Goal: Task Accomplishment & Management: Complete application form

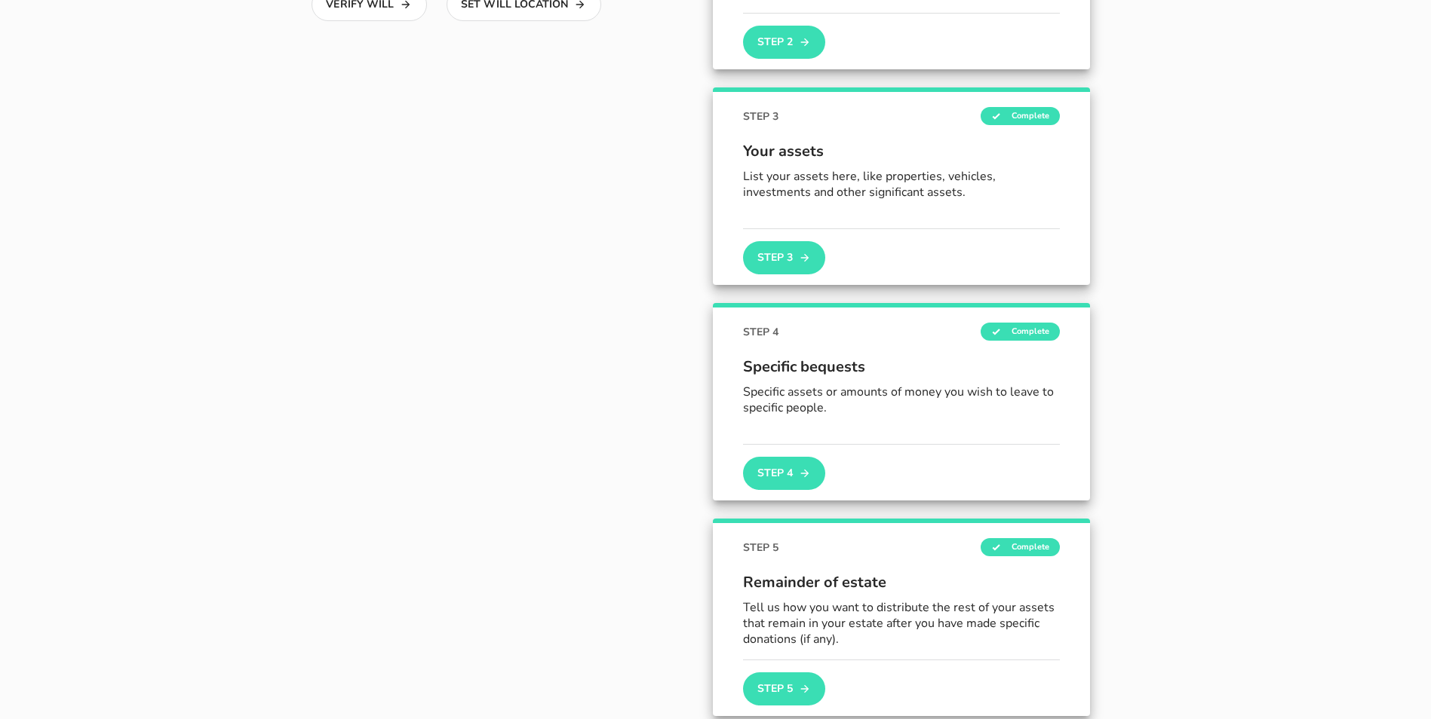
scroll to position [469, 0]
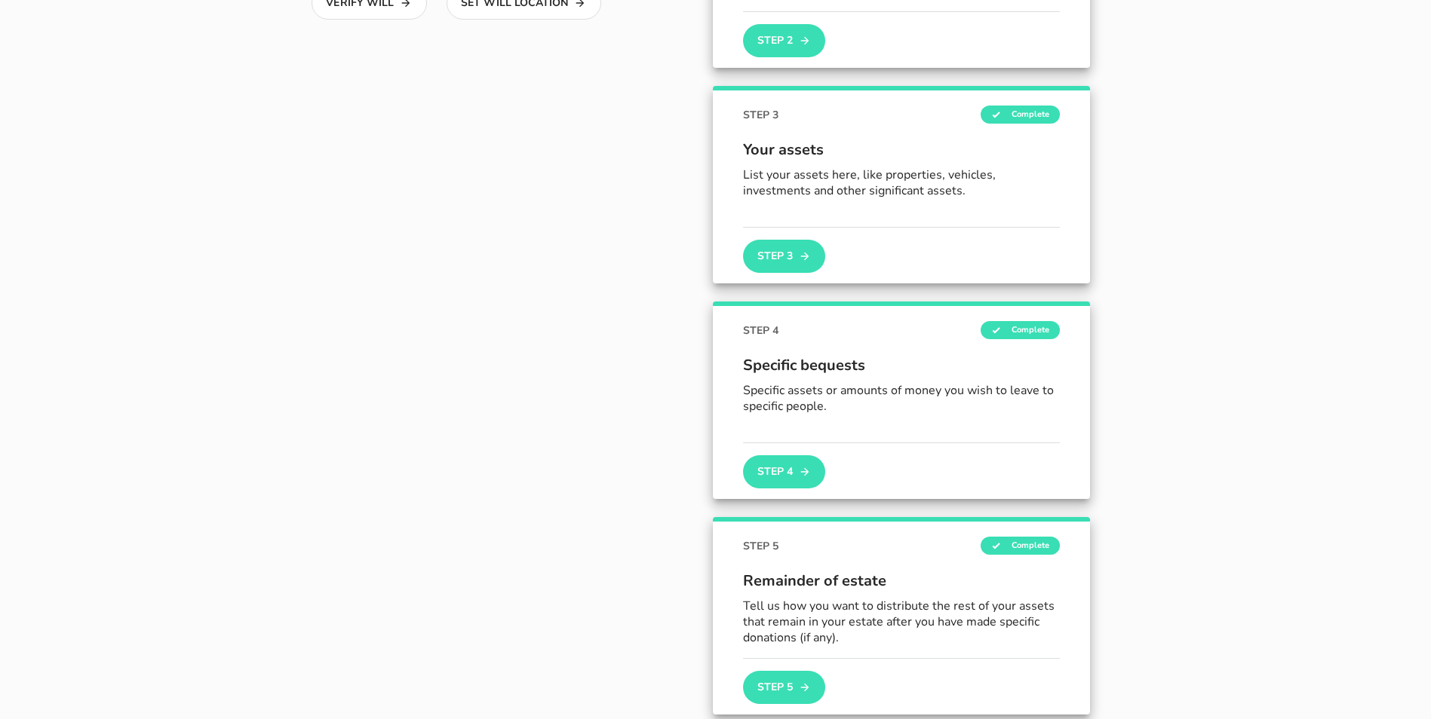
drag, startPoint x: 882, startPoint y: 676, endPoint x: 1142, endPoint y: 641, distance: 261.7
click at [1090, 641] on div "STEP 5 Complete Remainder of estate Tell us how you want to distribute the rest…" at bounding box center [901, 616] width 377 height 198
click at [824, 241] on button "Step 3" at bounding box center [783, 256] width 81 height 33
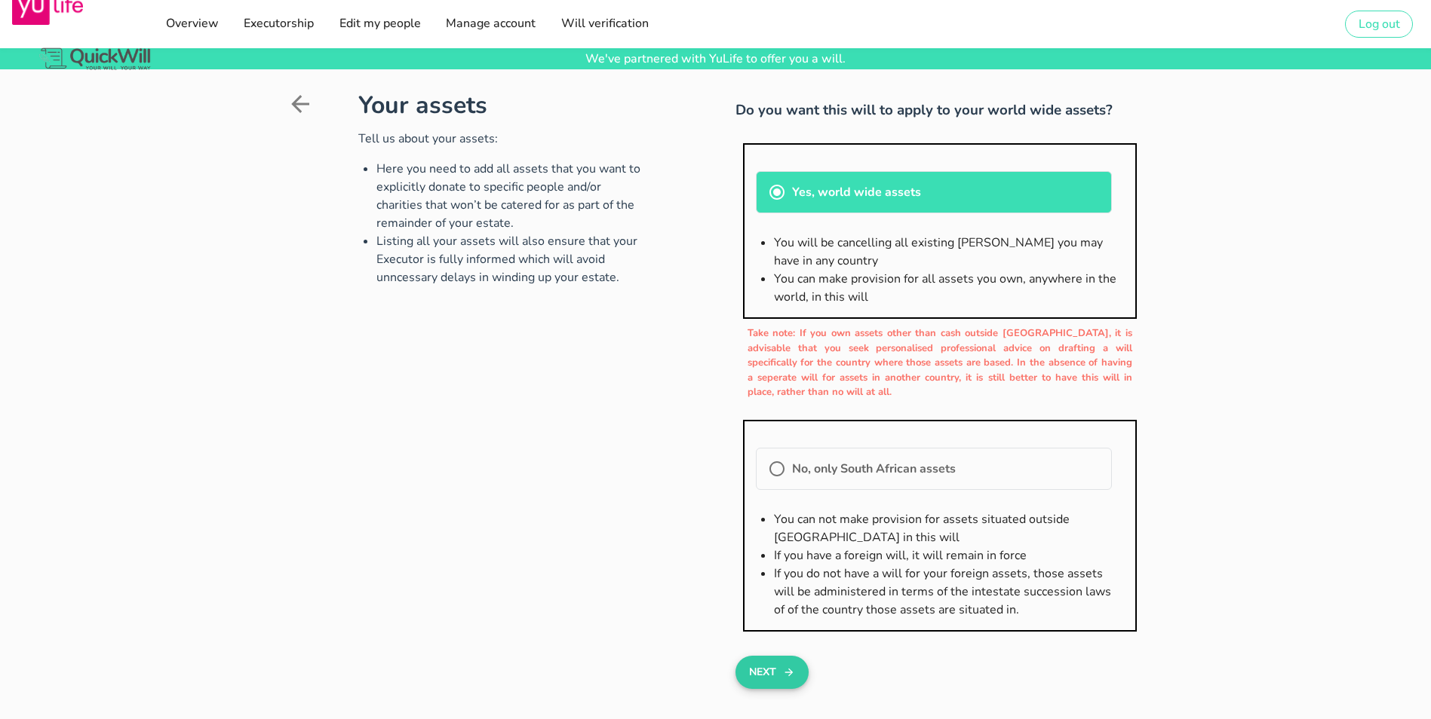
click at [742, 656] on button "Next" at bounding box center [771, 672] width 73 height 33
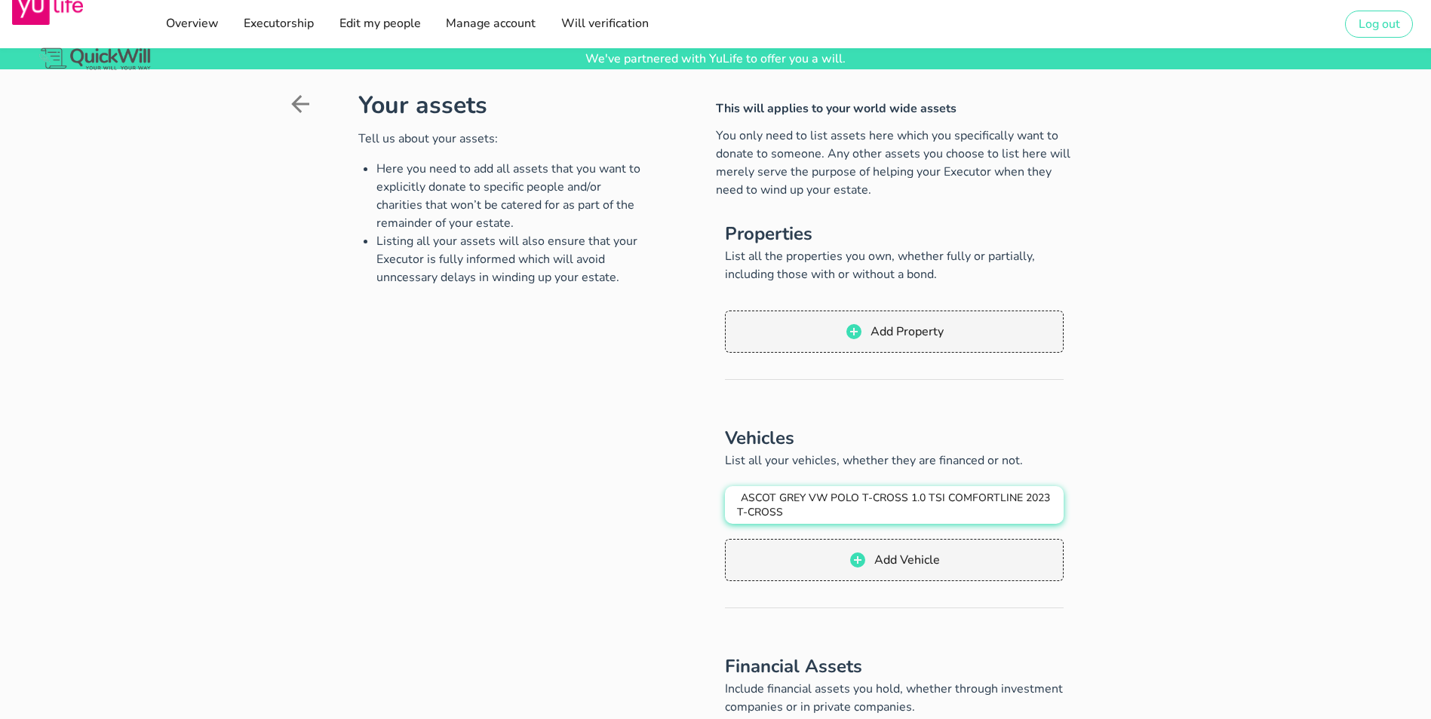
click at [904, 491] on span "ASCOT GREY VW POLO T-CROSS 1.0 TSI COMFORTLINE 2023 T-CROSS" at bounding box center [893, 505] width 313 height 29
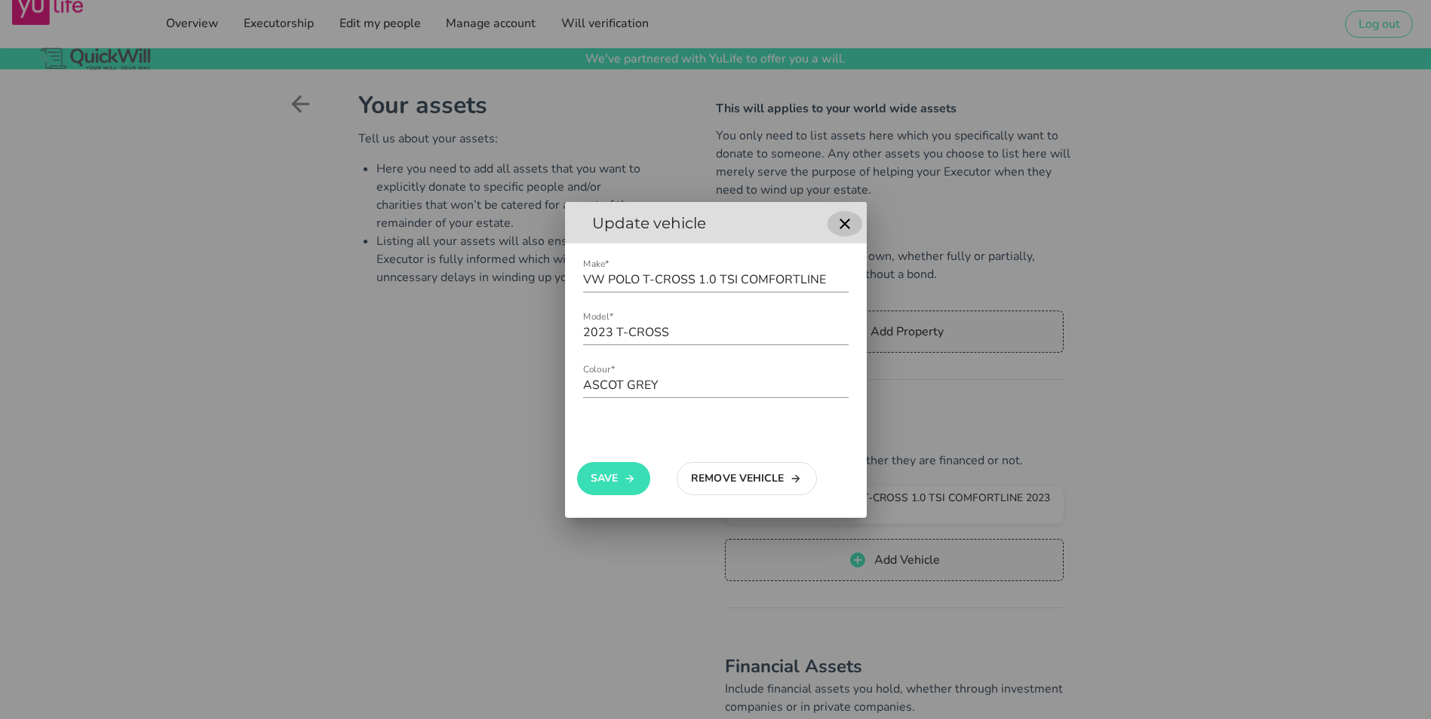
click at [850, 222] on icon "button" at bounding box center [845, 224] width 18 height 18
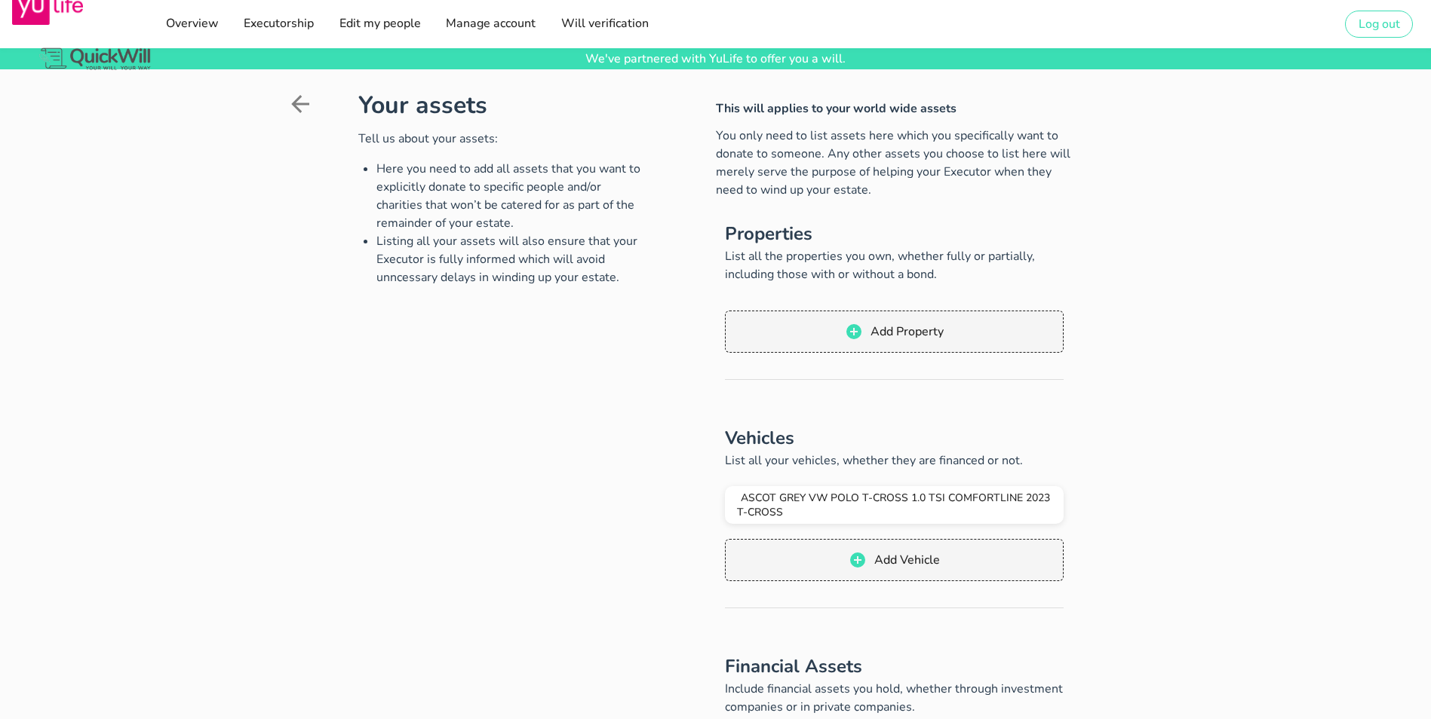
click at [291, 105] on icon at bounding box center [300, 104] width 18 height 18
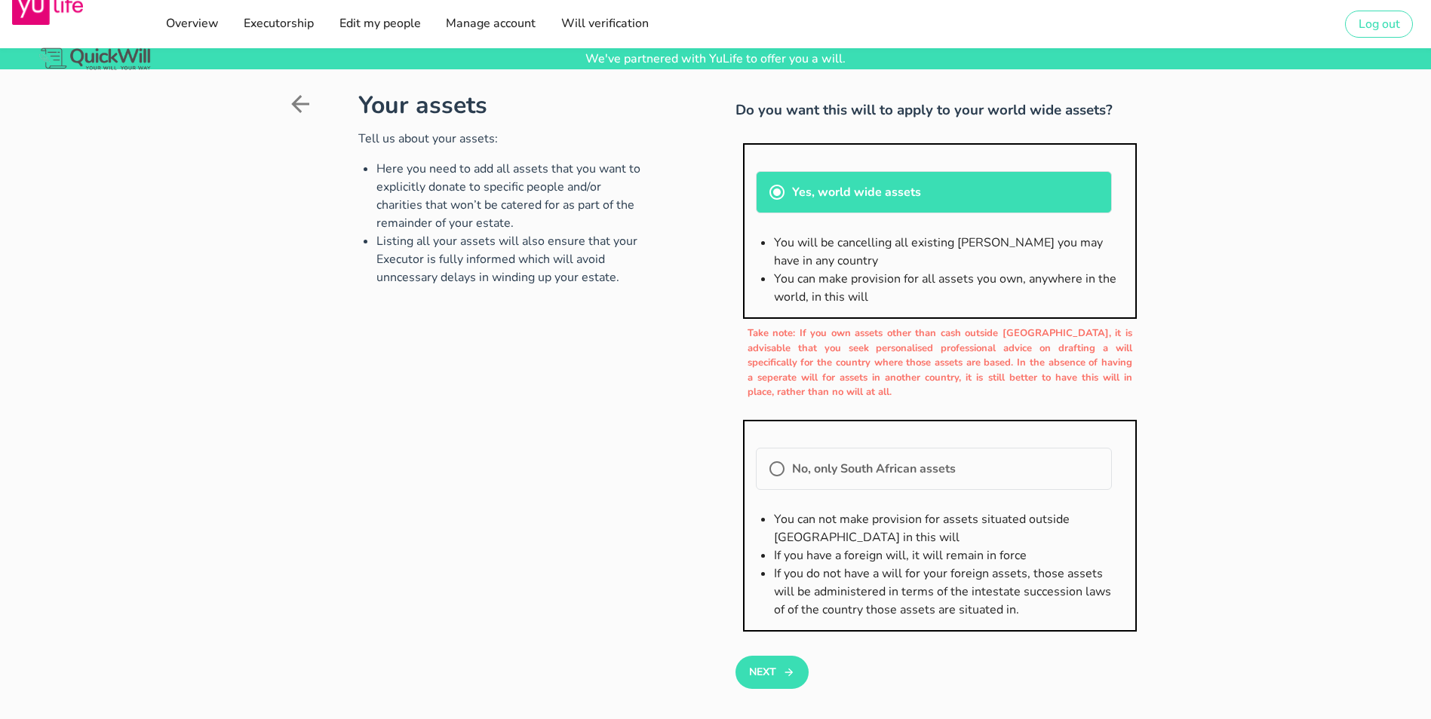
click at [287, 108] on icon at bounding box center [300, 104] width 27 height 27
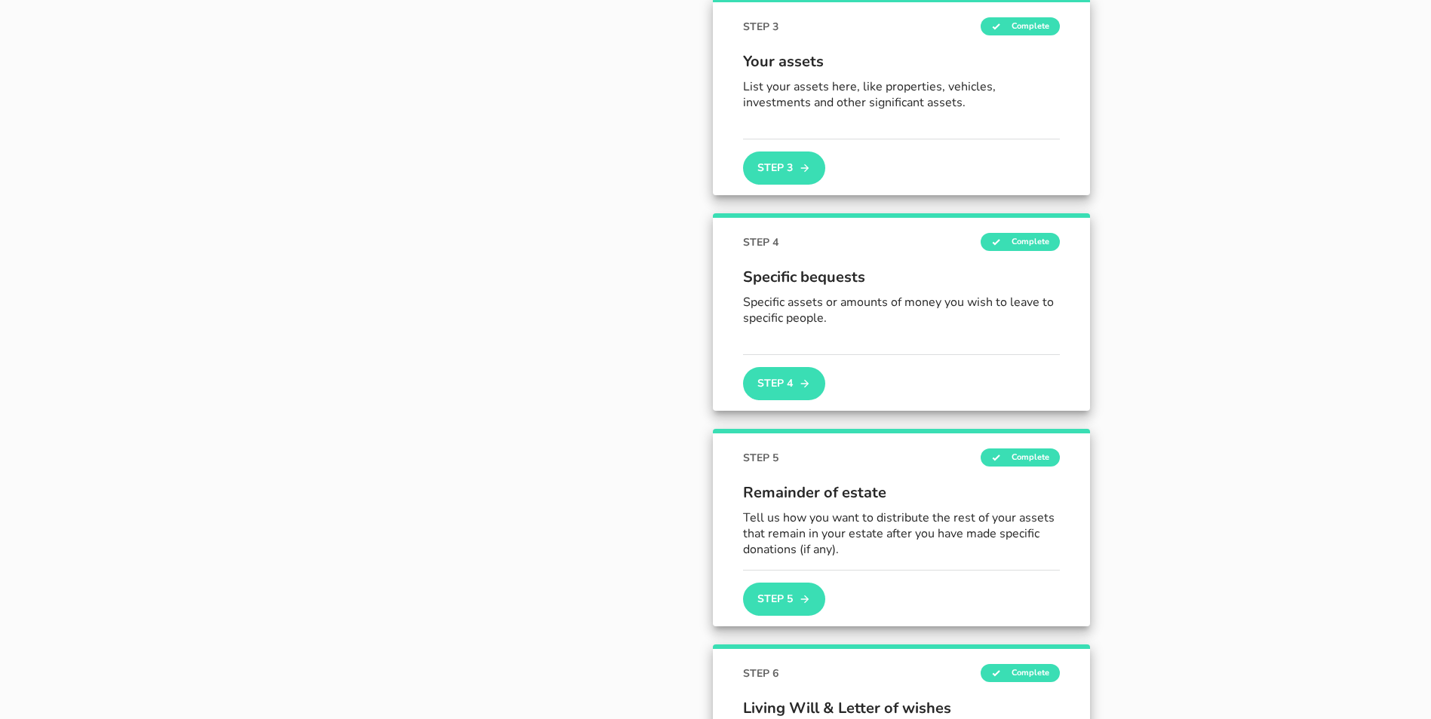
scroll to position [525, 0]
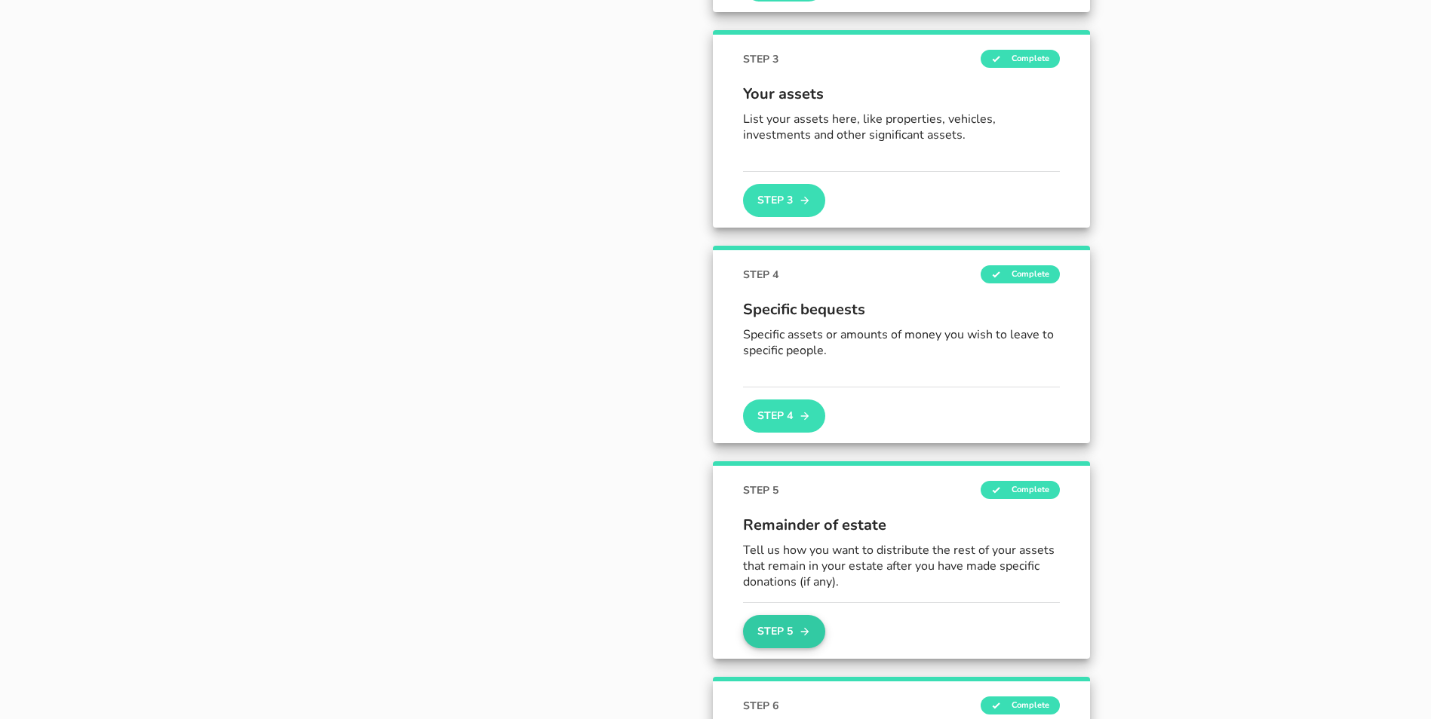
click at [824, 633] on button "Step 5" at bounding box center [783, 631] width 81 height 33
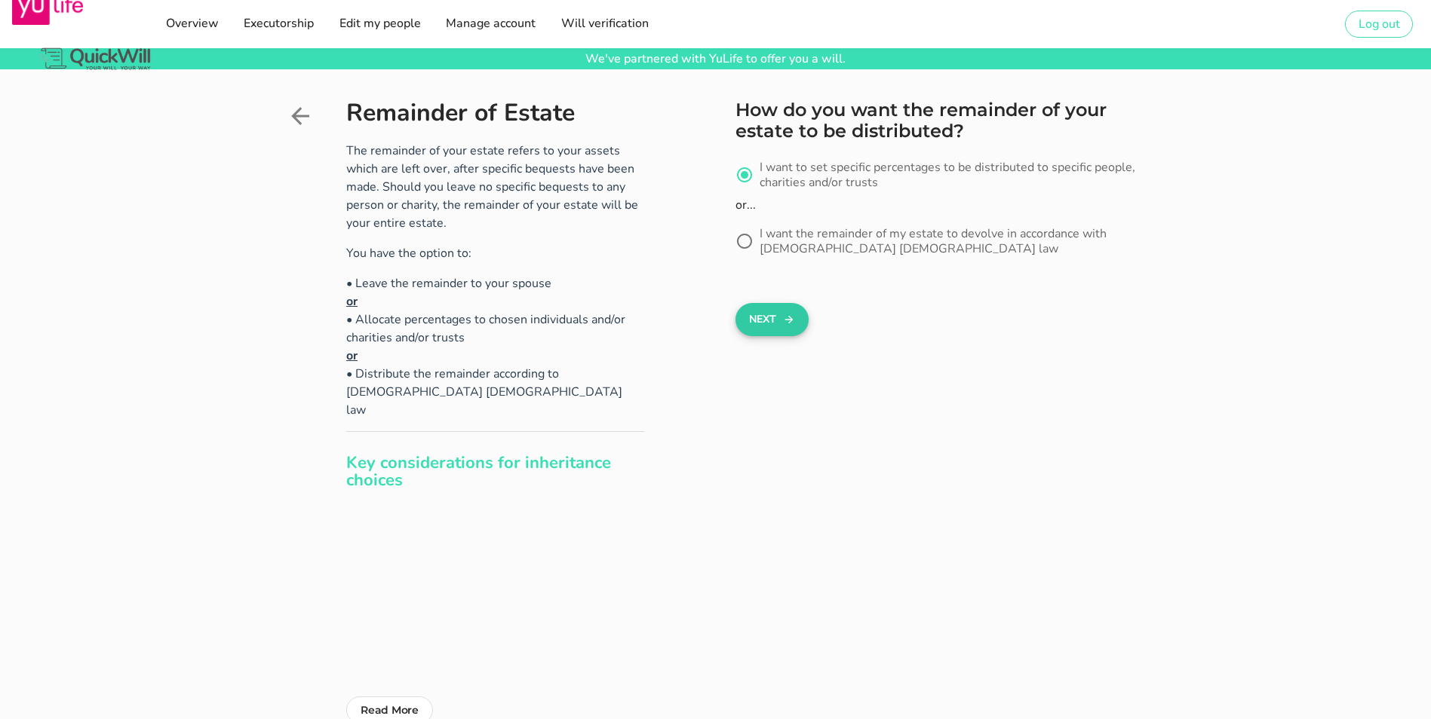
click at [735, 303] on button "Next" at bounding box center [771, 319] width 73 height 33
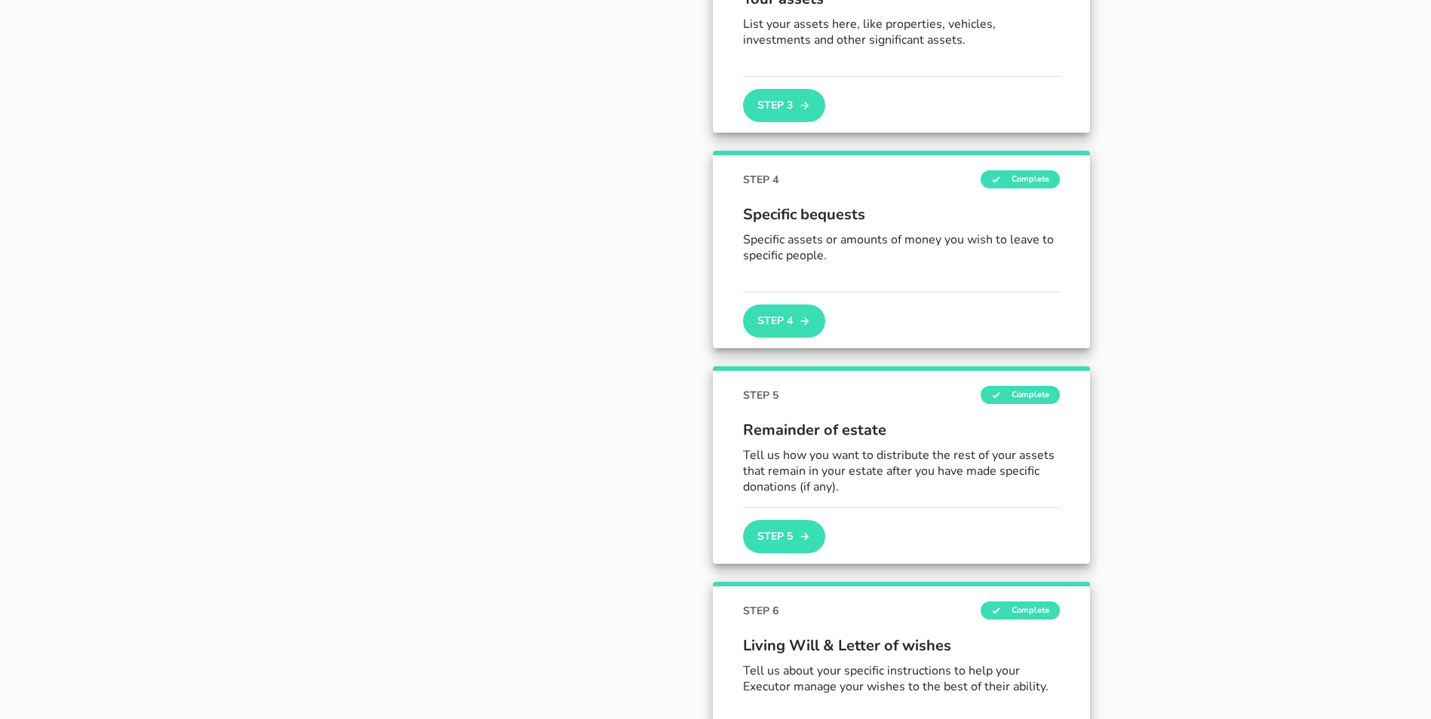
scroll to position [646, 0]
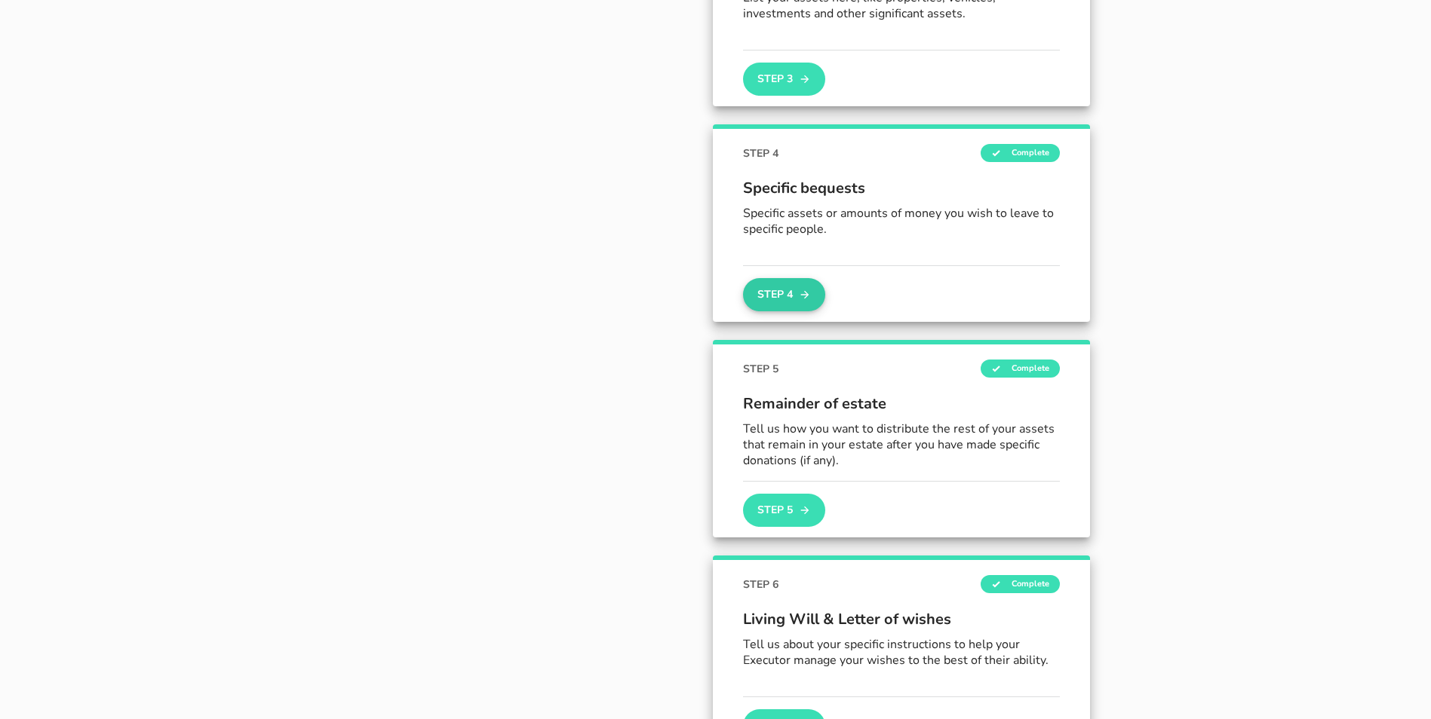
click at [824, 292] on button "Step 4" at bounding box center [783, 294] width 81 height 33
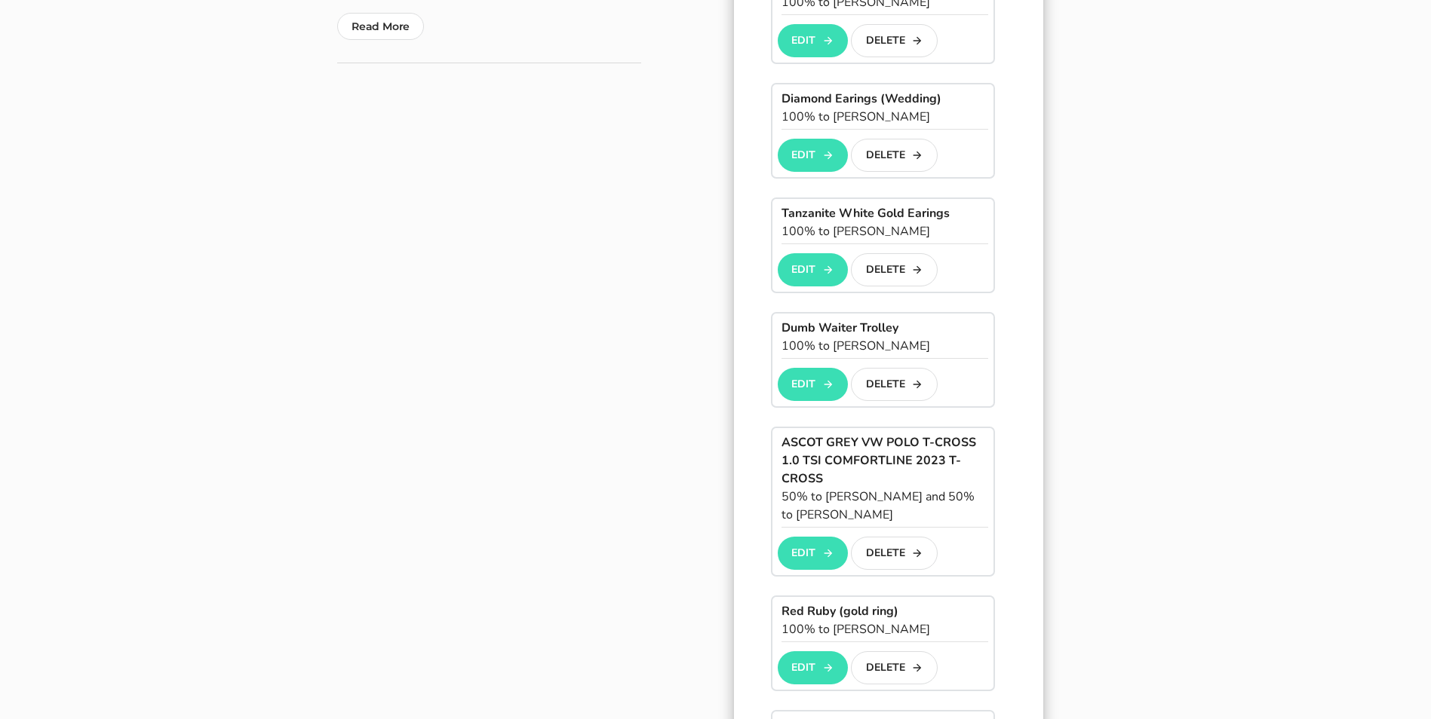
scroll to position [603, 0]
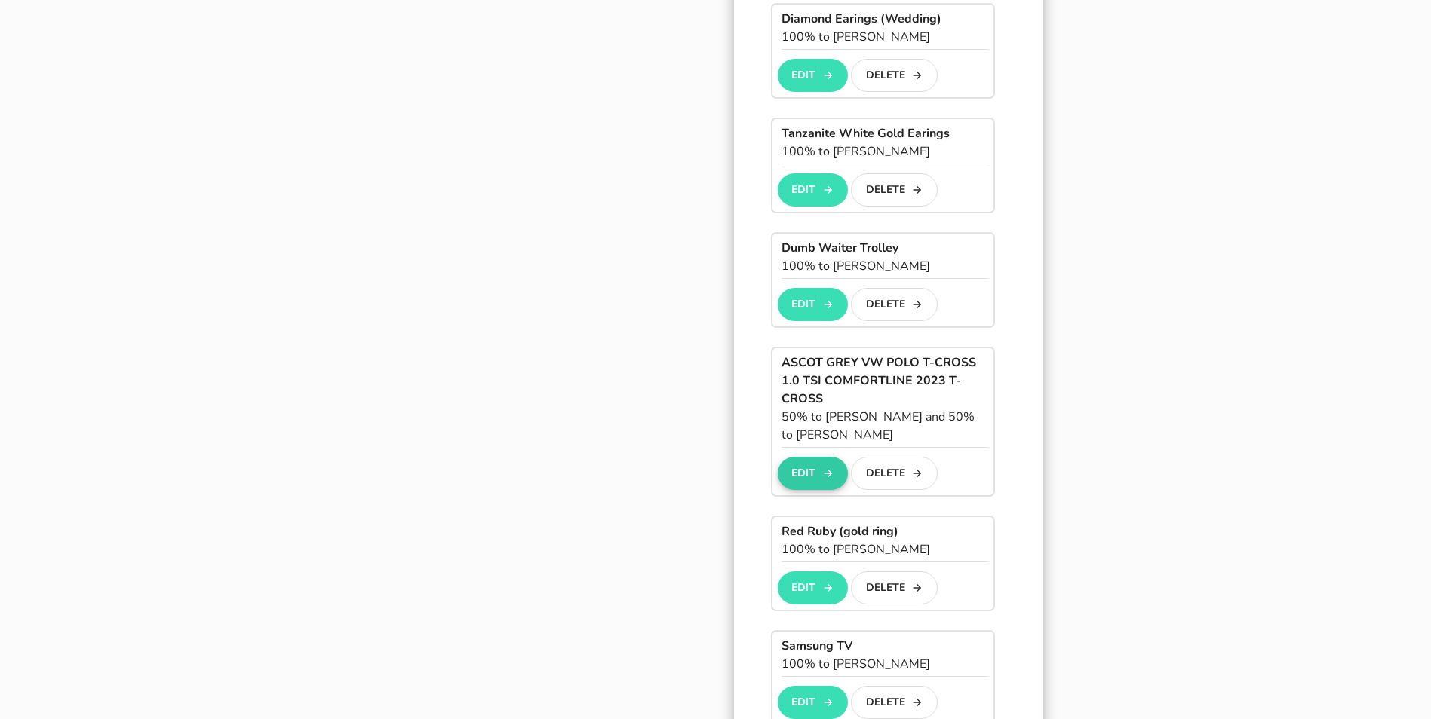
click at [822, 465] on icon "button" at bounding box center [828, 474] width 12 height 18
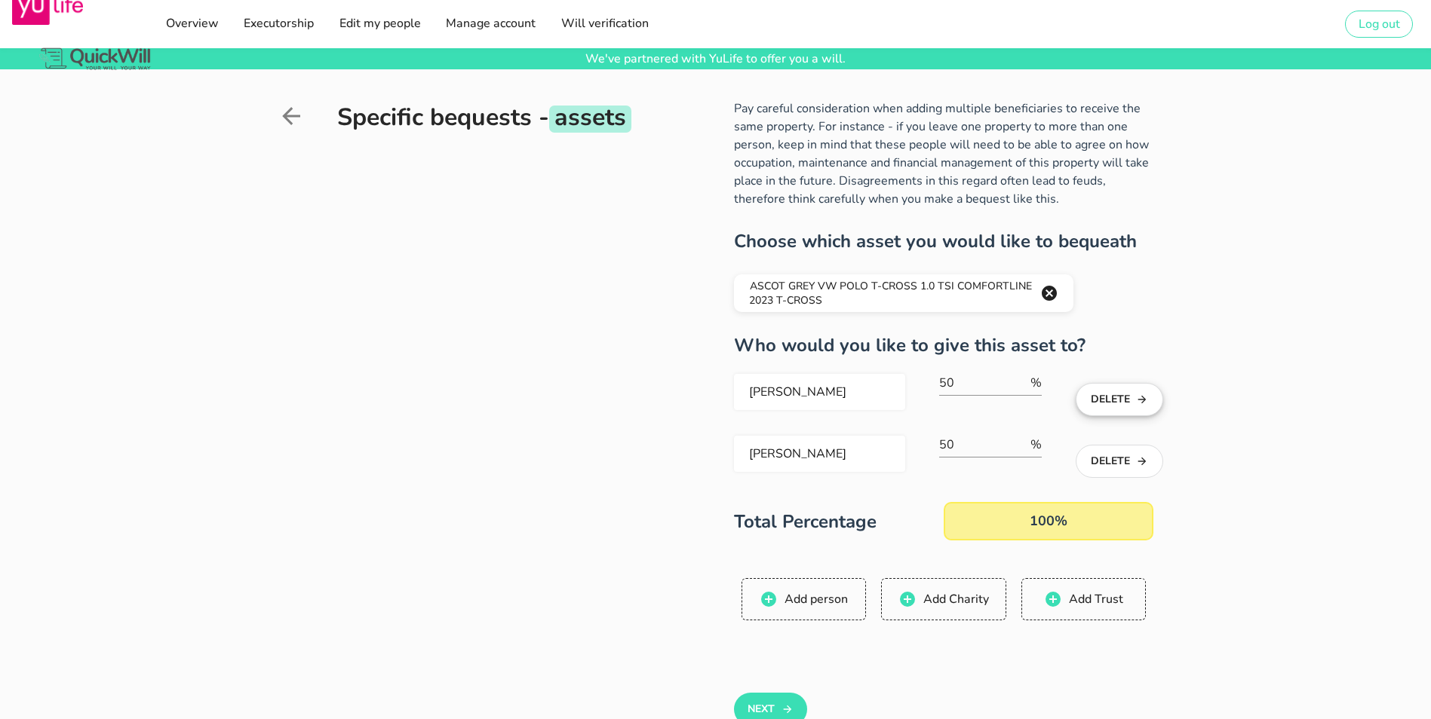
click at [1162, 383] on button "Delete" at bounding box center [1118, 399] width 87 height 33
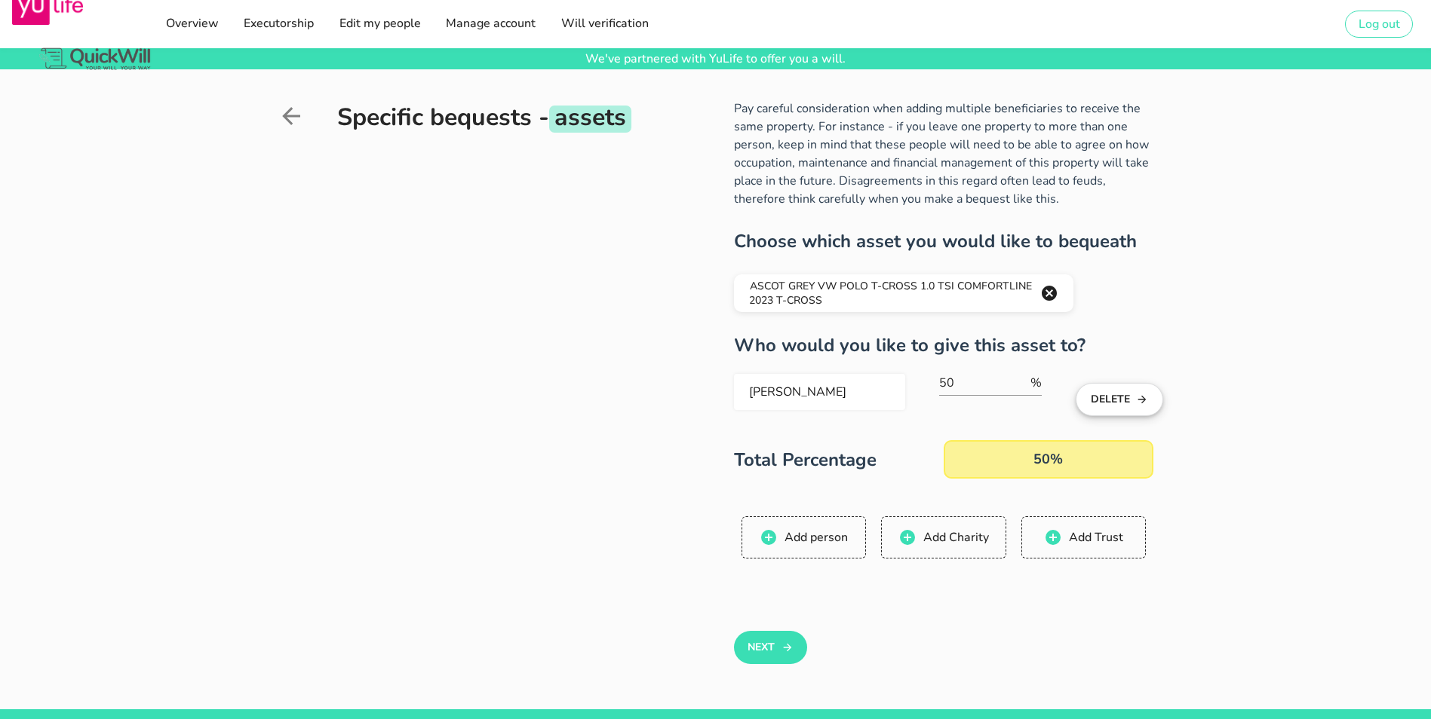
click at [1162, 383] on button "Delete" at bounding box center [1118, 399] width 87 height 33
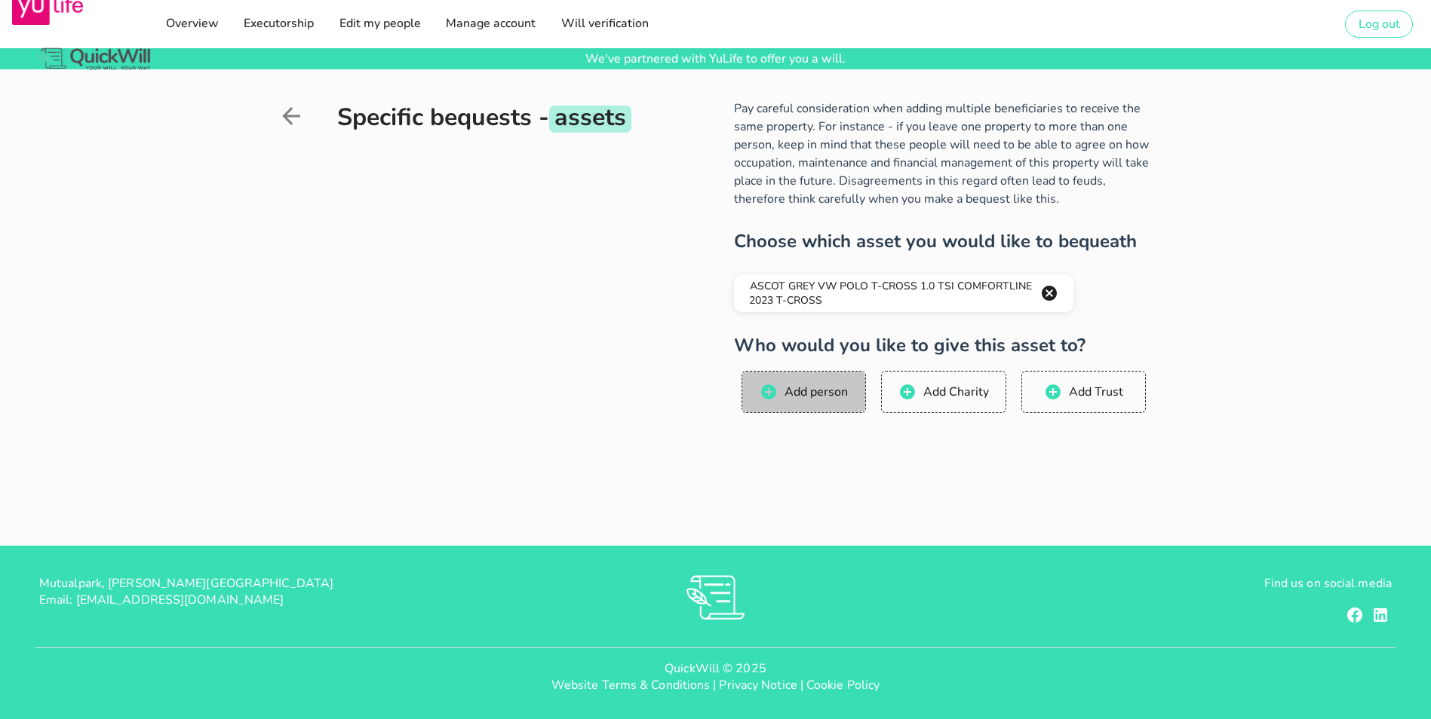
click at [851, 383] on span "Add person" at bounding box center [803, 392] width 94 height 18
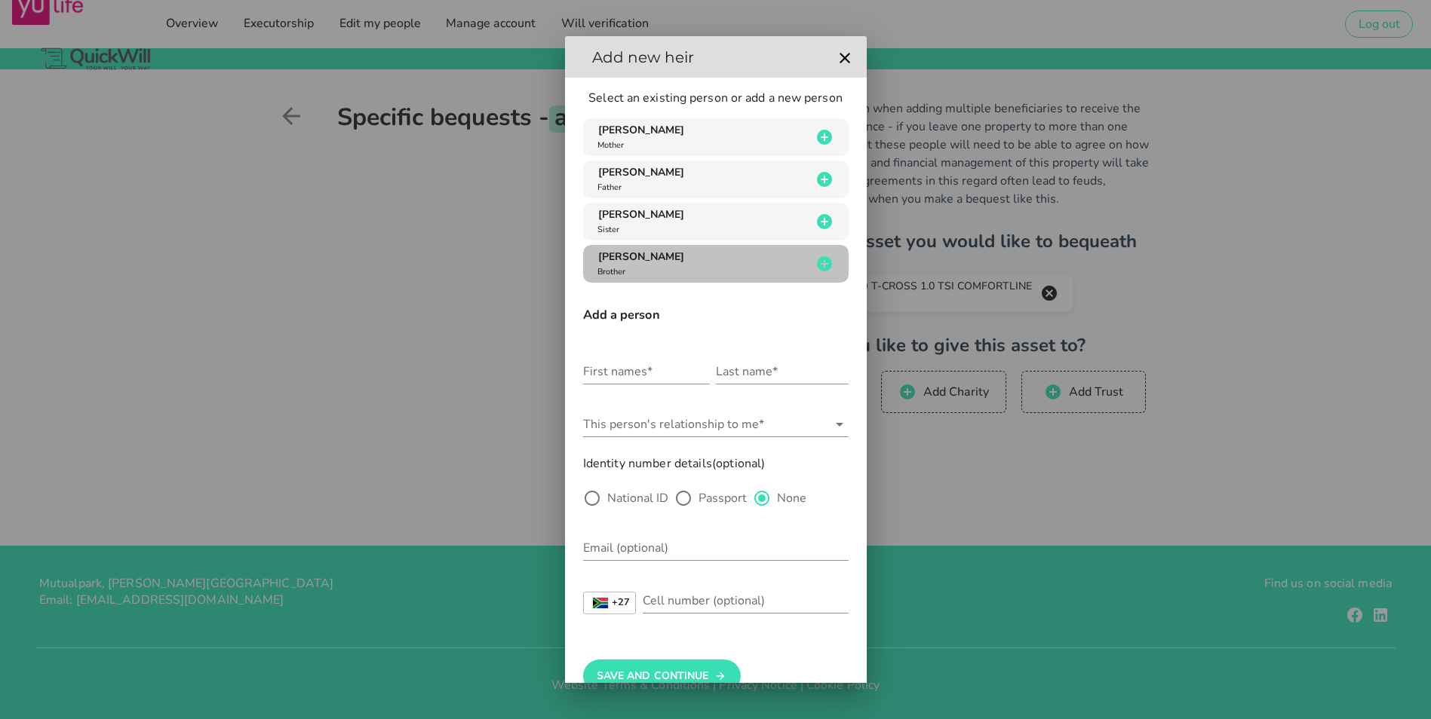
click at [633, 260] on span "[PERSON_NAME]" at bounding box center [641, 257] width 86 height 14
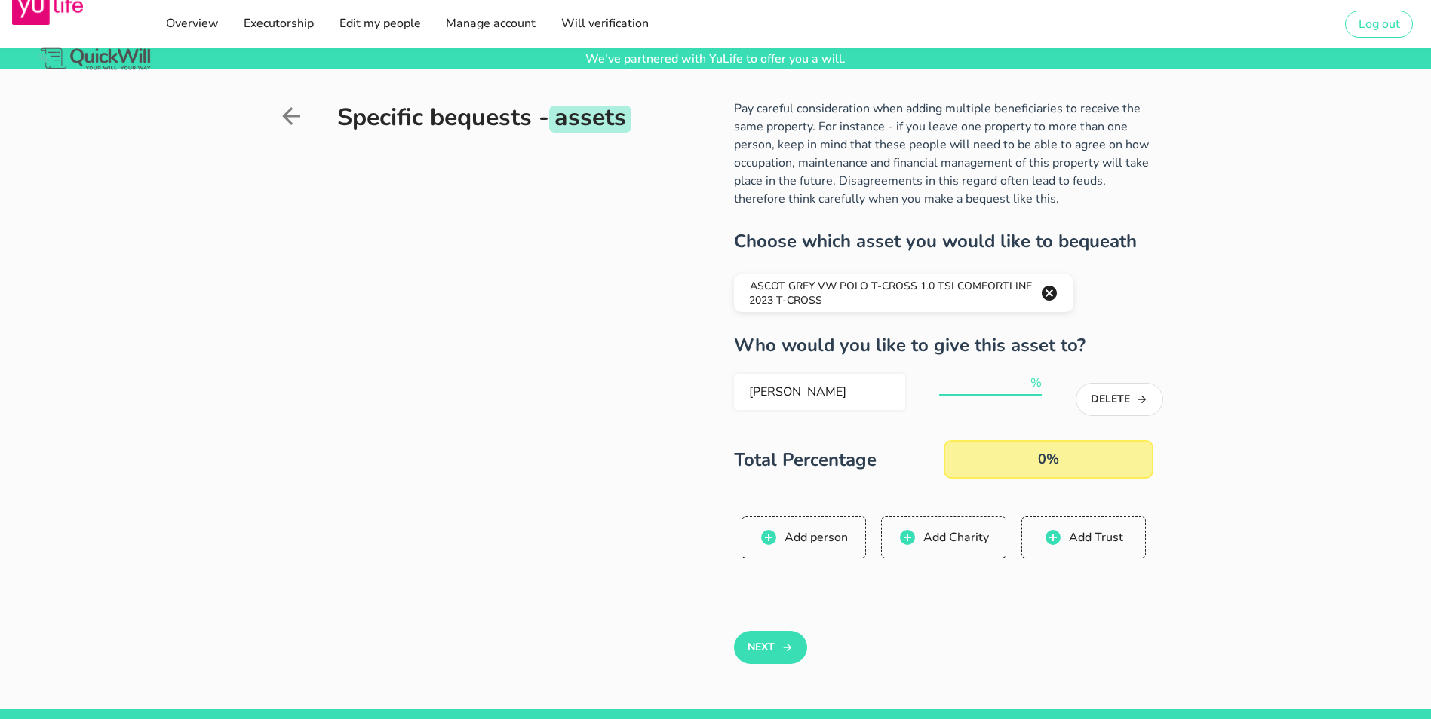
click at [1027, 371] on input "number" at bounding box center [983, 383] width 88 height 24
click at [1027, 371] on input "36" at bounding box center [983, 383] width 88 height 24
click at [1027, 371] on input "37" at bounding box center [983, 383] width 88 height 24
click at [1027, 371] on input "38" at bounding box center [983, 383] width 88 height 24
click at [1027, 371] on input "39" at bounding box center [983, 383] width 88 height 24
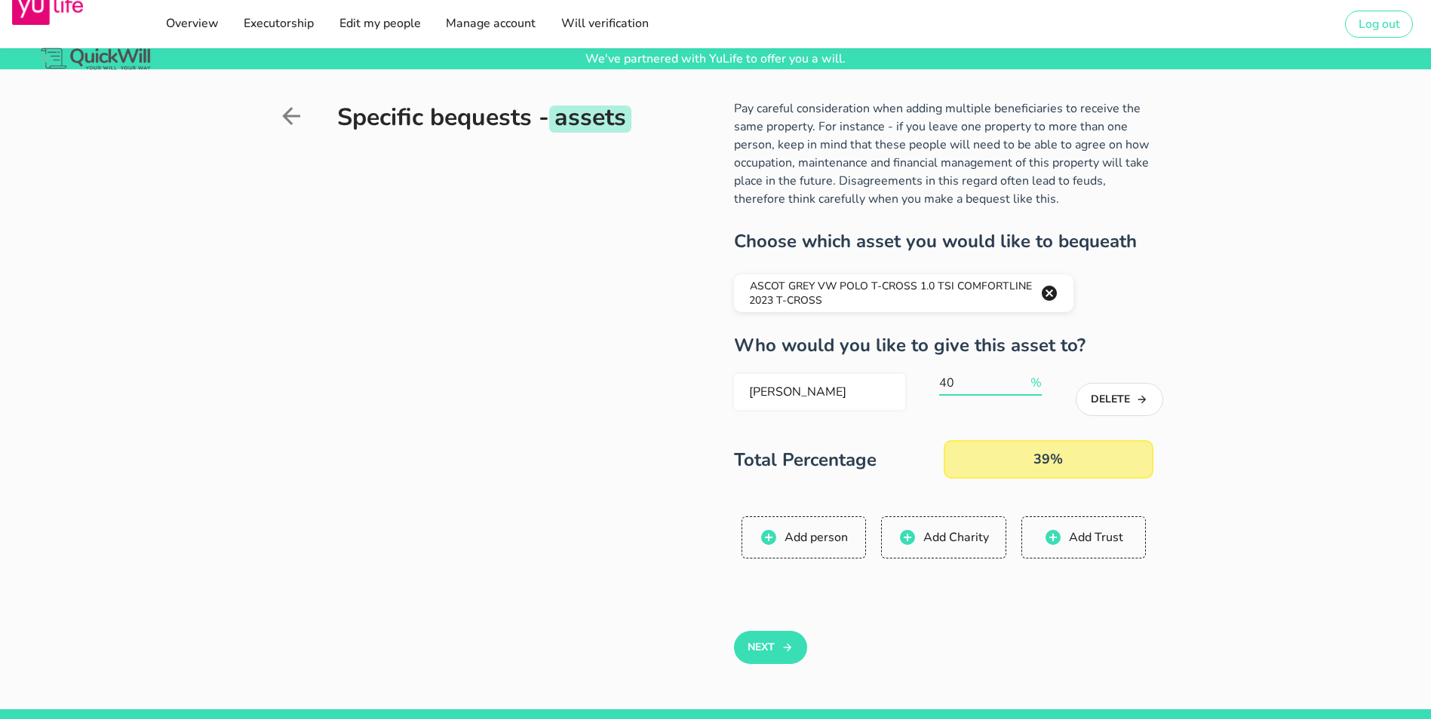
click at [1027, 371] on input "40" at bounding box center [983, 383] width 88 height 24
click at [1027, 371] on input "41" at bounding box center [983, 383] width 88 height 24
click at [1027, 371] on input "52" at bounding box center [983, 383] width 88 height 24
click at [1027, 371] on input "53" at bounding box center [983, 383] width 88 height 24
click at [1027, 371] on input "54" at bounding box center [983, 383] width 88 height 24
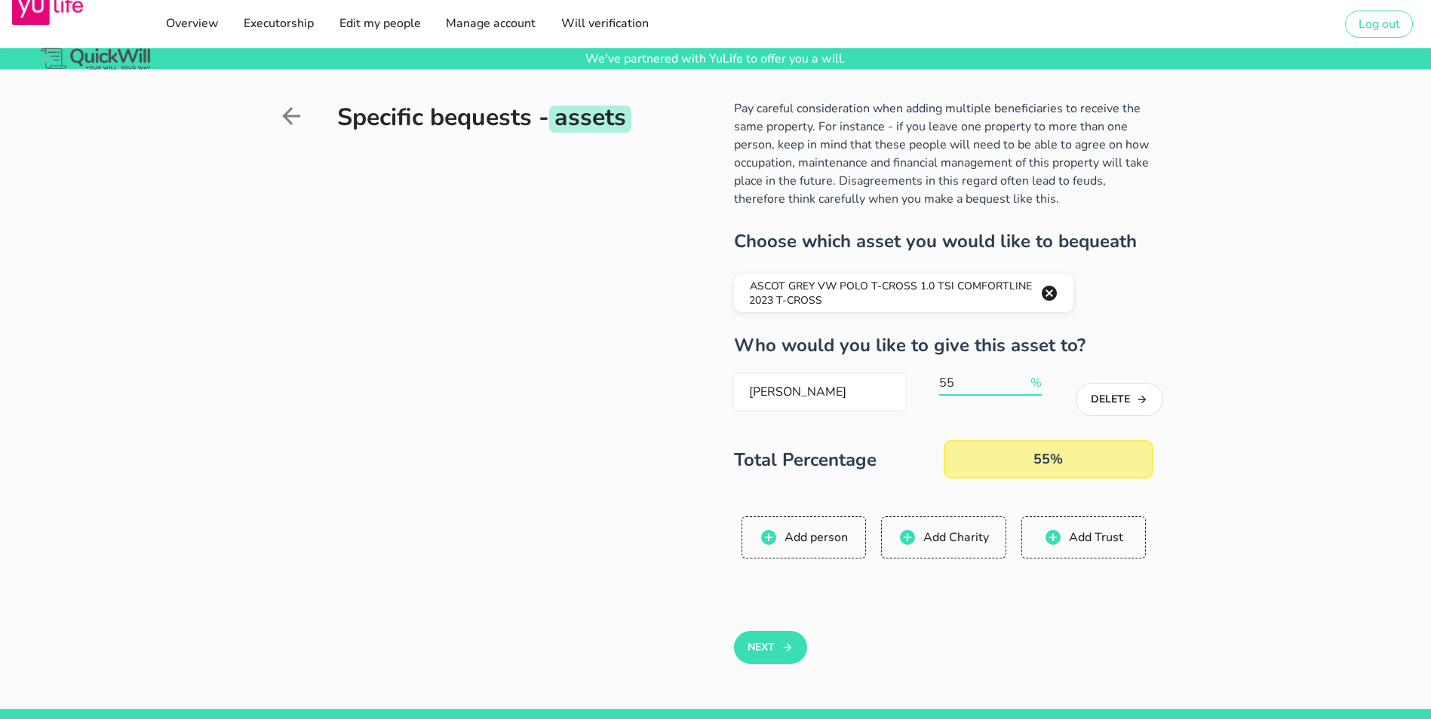
click at [1027, 371] on input "55" at bounding box center [983, 383] width 88 height 24
click at [1027, 371] on input "67" at bounding box center [983, 383] width 88 height 24
click at [1027, 371] on input "68" at bounding box center [983, 383] width 88 height 24
click at [1027, 371] on input "69" at bounding box center [983, 383] width 88 height 24
click at [1027, 371] on input "70" at bounding box center [983, 383] width 88 height 24
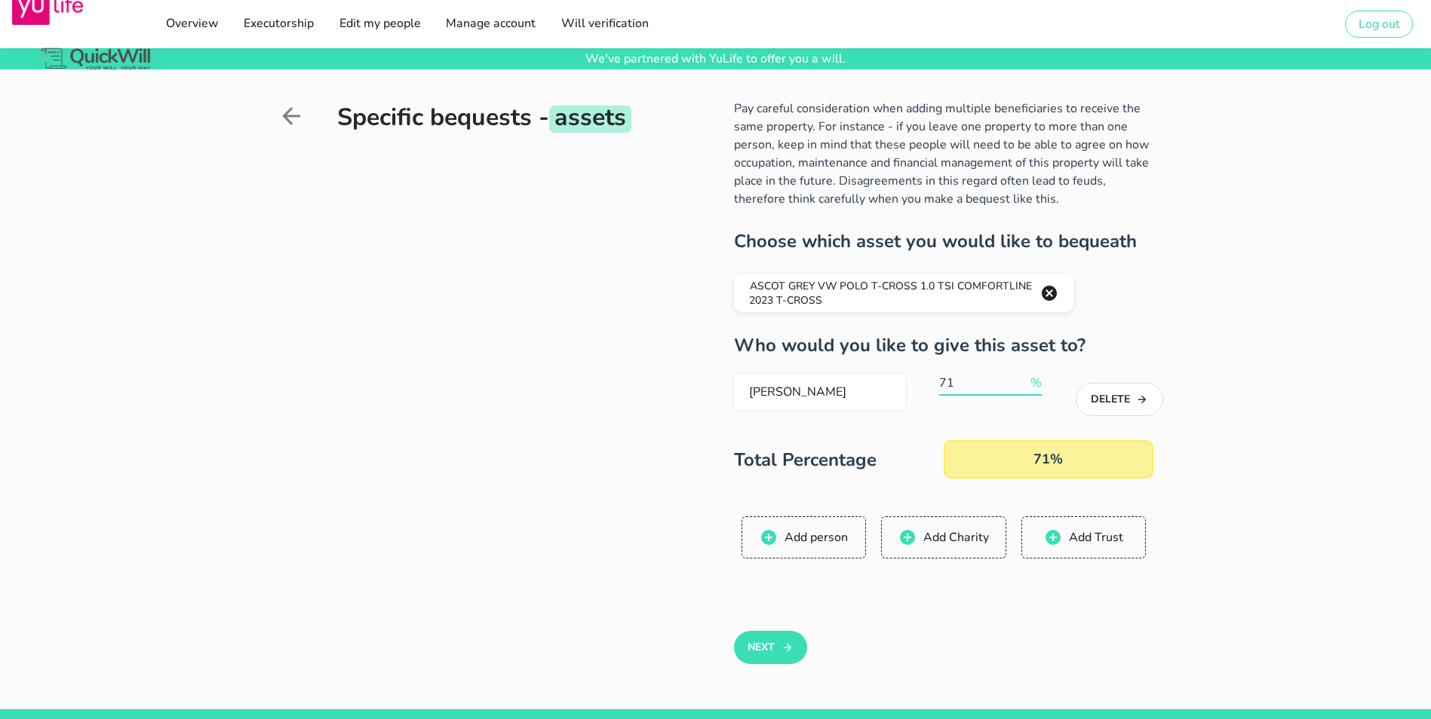
click at [1027, 371] on input "71" at bounding box center [983, 383] width 88 height 24
click at [1027, 371] on input "73" at bounding box center [983, 383] width 88 height 24
click at [1027, 371] on input "74" at bounding box center [983, 383] width 88 height 24
click at [1027, 371] on input "75" at bounding box center [983, 383] width 88 height 24
click at [1027, 371] on input "76" at bounding box center [983, 383] width 88 height 24
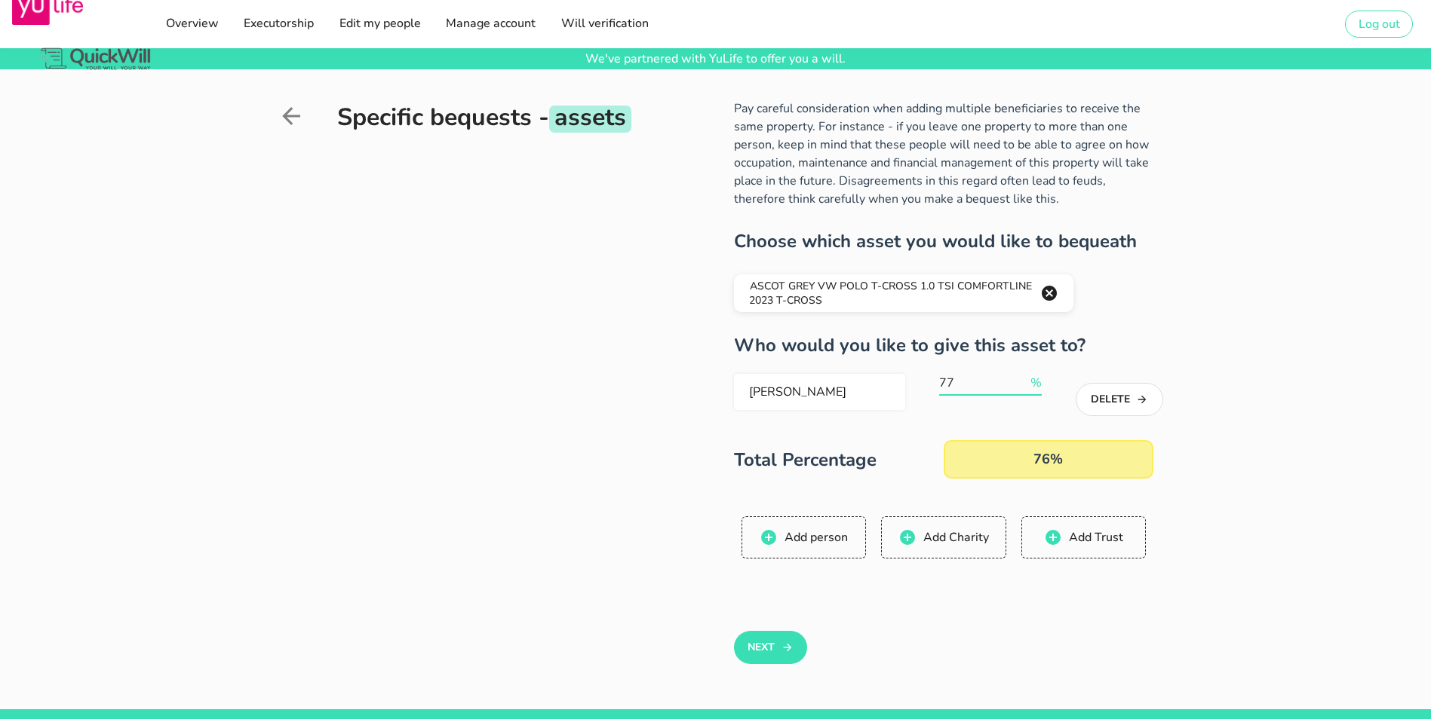
click at [1027, 371] on input "77" at bounding box center [983, 383] width 88 height 24
click at [1027, 371] on input "78" at bounding box center [983, 383] width 88 height 24
click at [1027, 371] on input "79" at bounding box center [983, 383] width 88 height 24
click at [1027, 371] on input "80" at bounding box center [983, 383] width 88 height 24
click at [1027, 371] on input "81" at bounding box center [983, 383] width 88 height 24
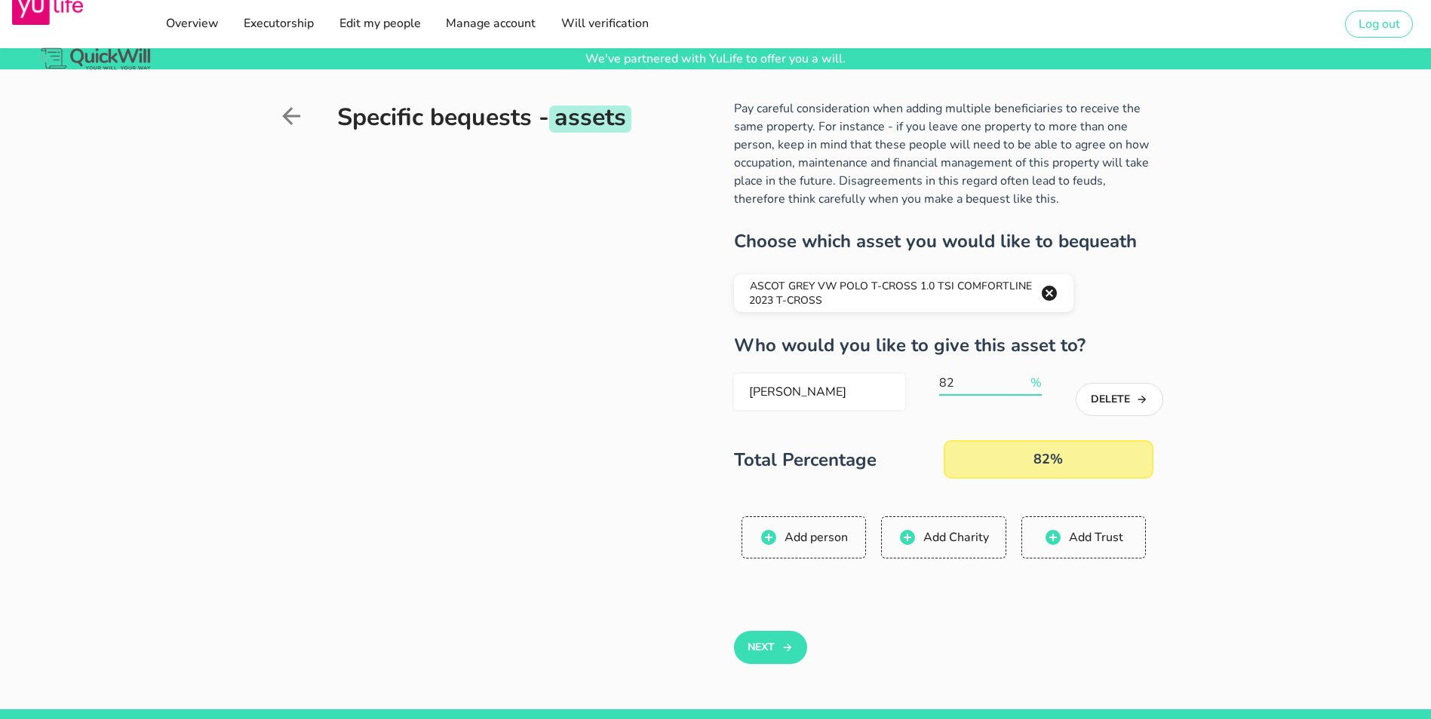
click at [1027, 371] on input "82" at bounding box center [983, 383] width 88 height 24
click at [1027, 371] on input "83" at bounding box center [983, 383] width 88 height 24
click at [1027, 371] on input "84" at bounding box center [983, 383] width 88 height 24
click at [1027, 371] on input "85" at bounding box center [983, 383] width 88 height 24
click at [1027, 371] on input "86" at bounding box center [983, 383] width 88 height 24
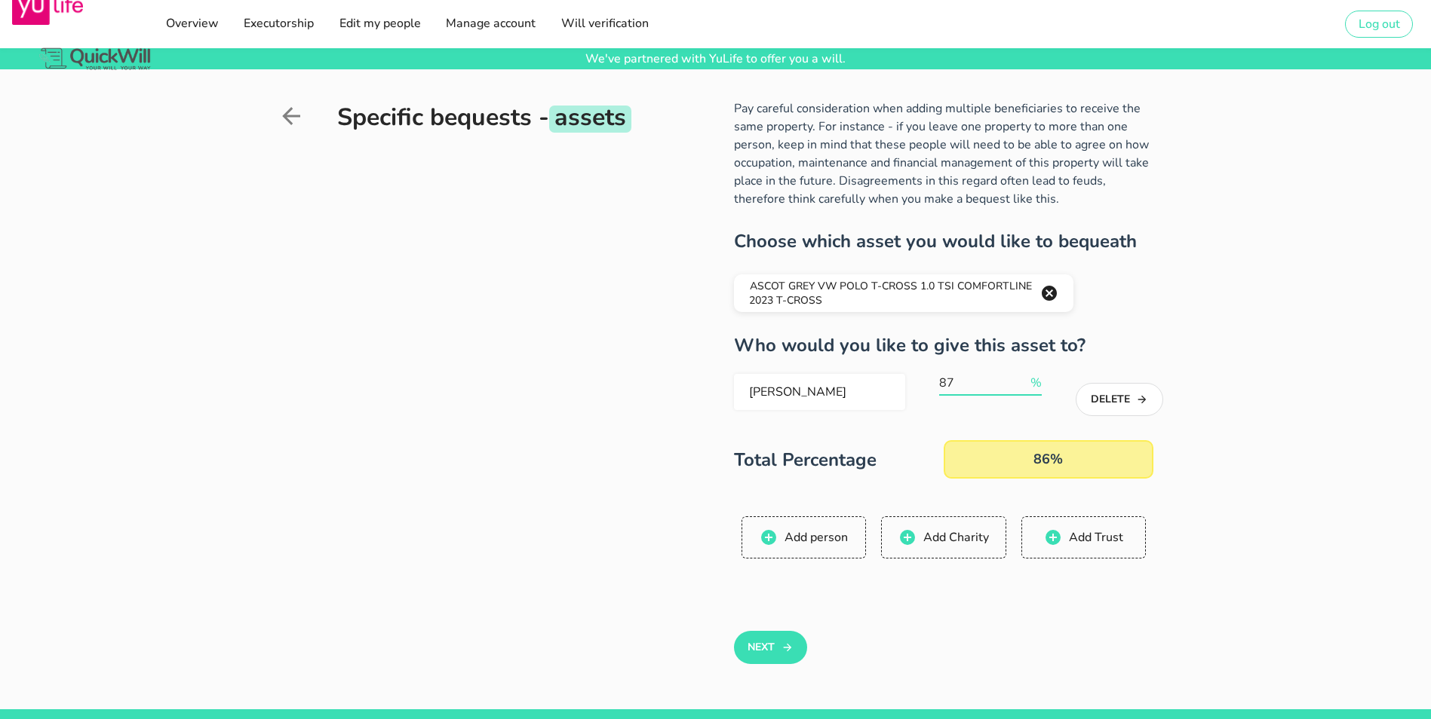
click at [1027, 371] on input "87" at bounding box center [983, 383] width 88 height 24
click at [1027, 371] on input "88" at bounding box center [983, 383] width 88 height 24
click at [1027, 371] on input "89" at bounding box center [983, 383] width 88 height 24
click at [1027, 371] on input "90" at bounding box center [983, 383] width 88 height 24
click at [1027, 371] on input "91" at bounding box center [983, 383] width 88 height 24
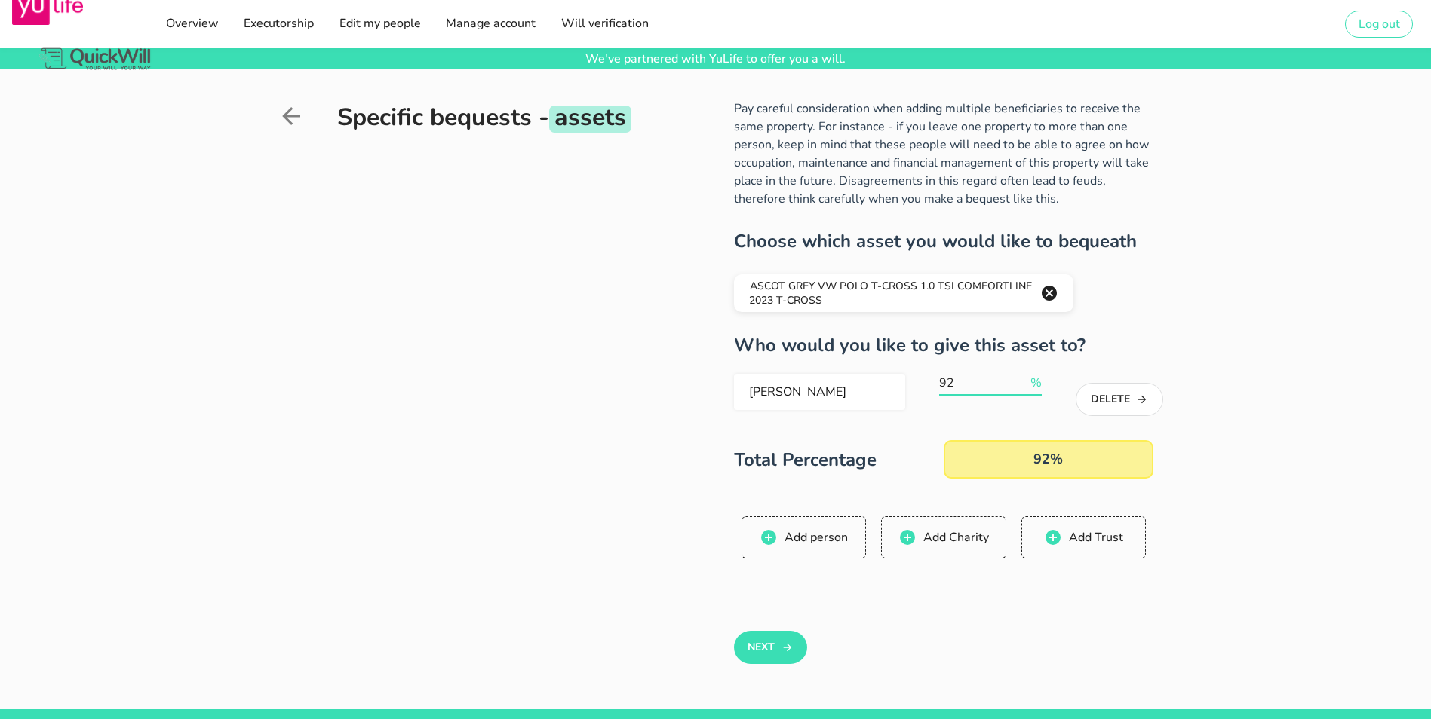
click at [1027, 371] on input "92" at bounding box center [983, 383] width 88 height 24
click at [1027, 371] on input "93" at bounding box center [983, 383] width 88 height 24
click at [1027, 371] on input "94" at bounding box center [983, 383] width 88 height 24
click at [1027, 371] on input "95" at bounding box center [983, 383] width 88 height 24
click at [1027, 371] on input "96" at bounding box center [983, 383] width 88 height 24
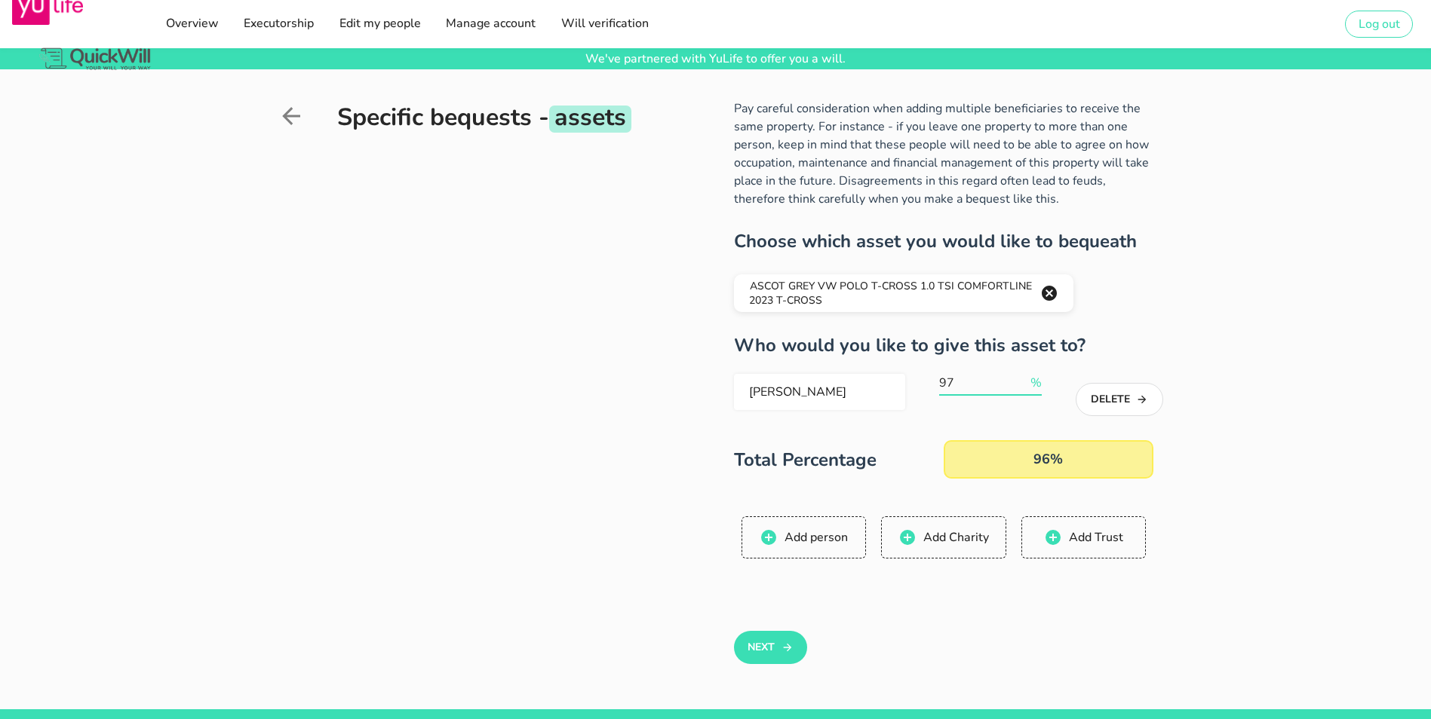
click at [1027, 371] on input "97" at bounding box center [983, 383] width 88 height 24
click at [1027, 371] on input "98" at bounding box center [983, 383] width 88 height 24
click at [1027, 371] on input "99" at bounding box center [983, 383] width 88 height 24
type input "100"
click at [1027, 371] on input "100" at bounding box center [983, 383] width 88 height 24
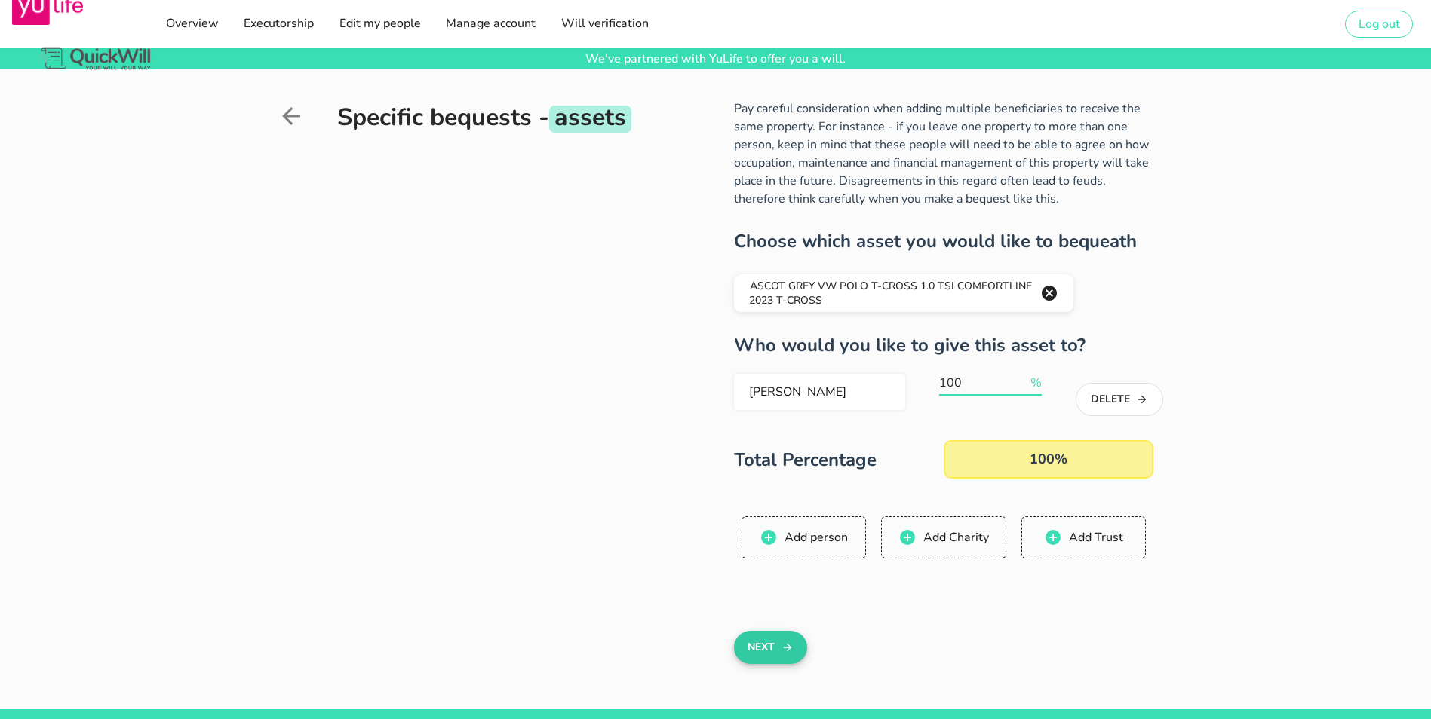
click at [781, 639] on icon "button" at bounding box center [787, 648] width 12 height 18
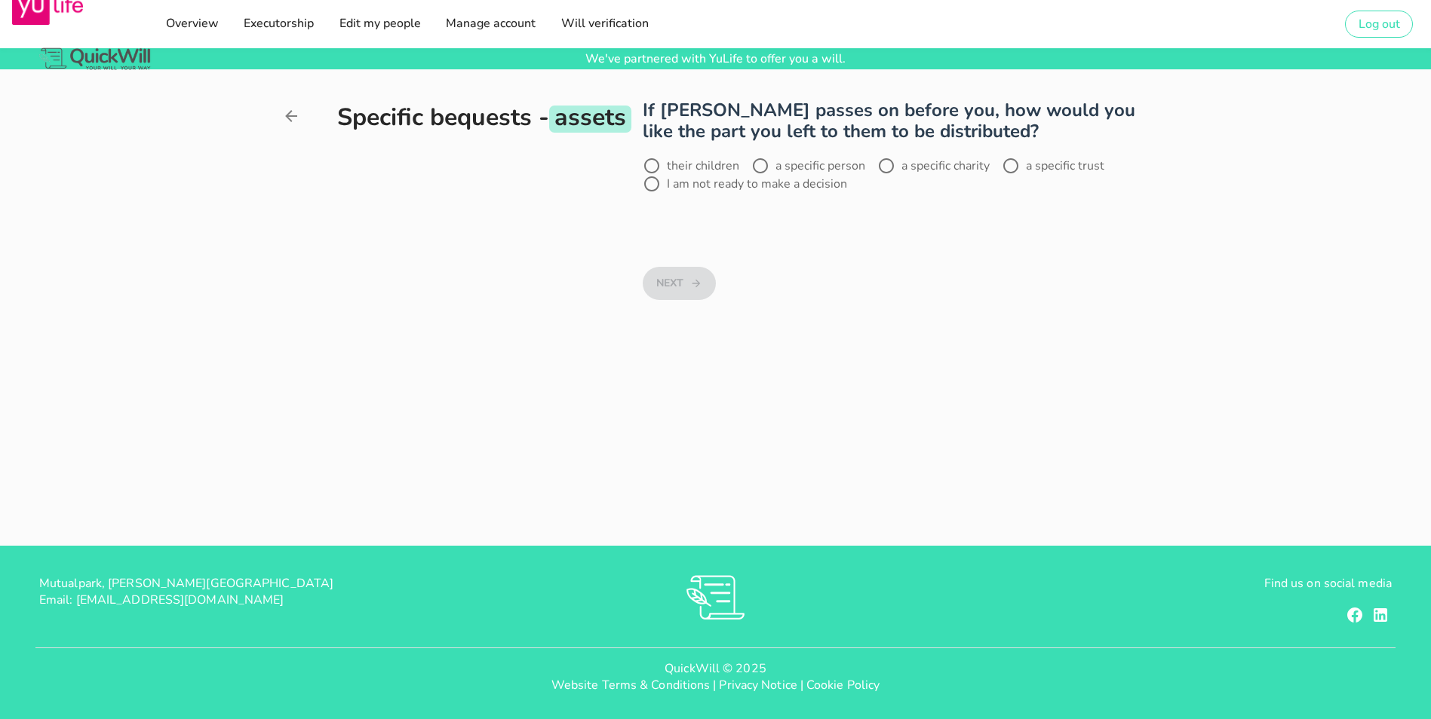
click at [775, 167] on label "a specific person" at bounding box center [820, 165] width 90 height 15
radio input "true"
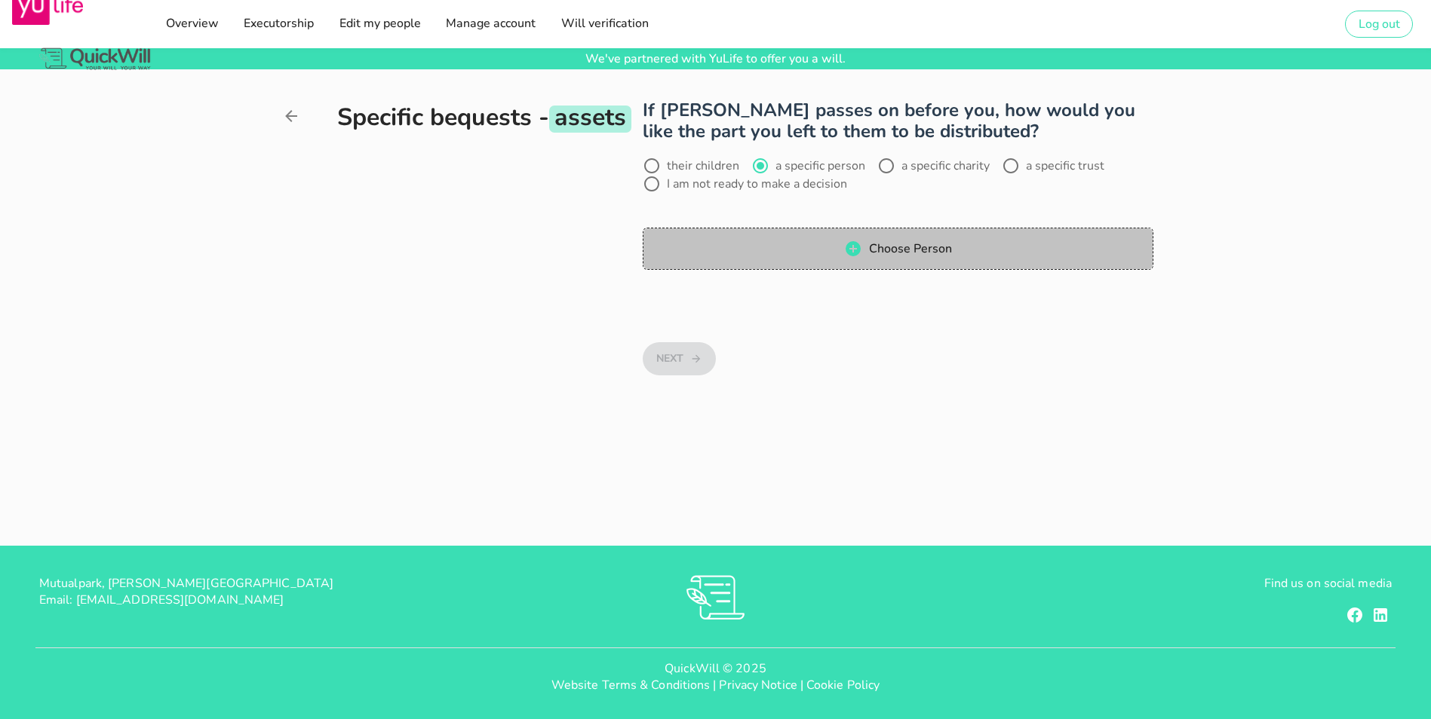
click at [861, 241] on icon "button" at bounding box center [852, 248] width 15 height 15
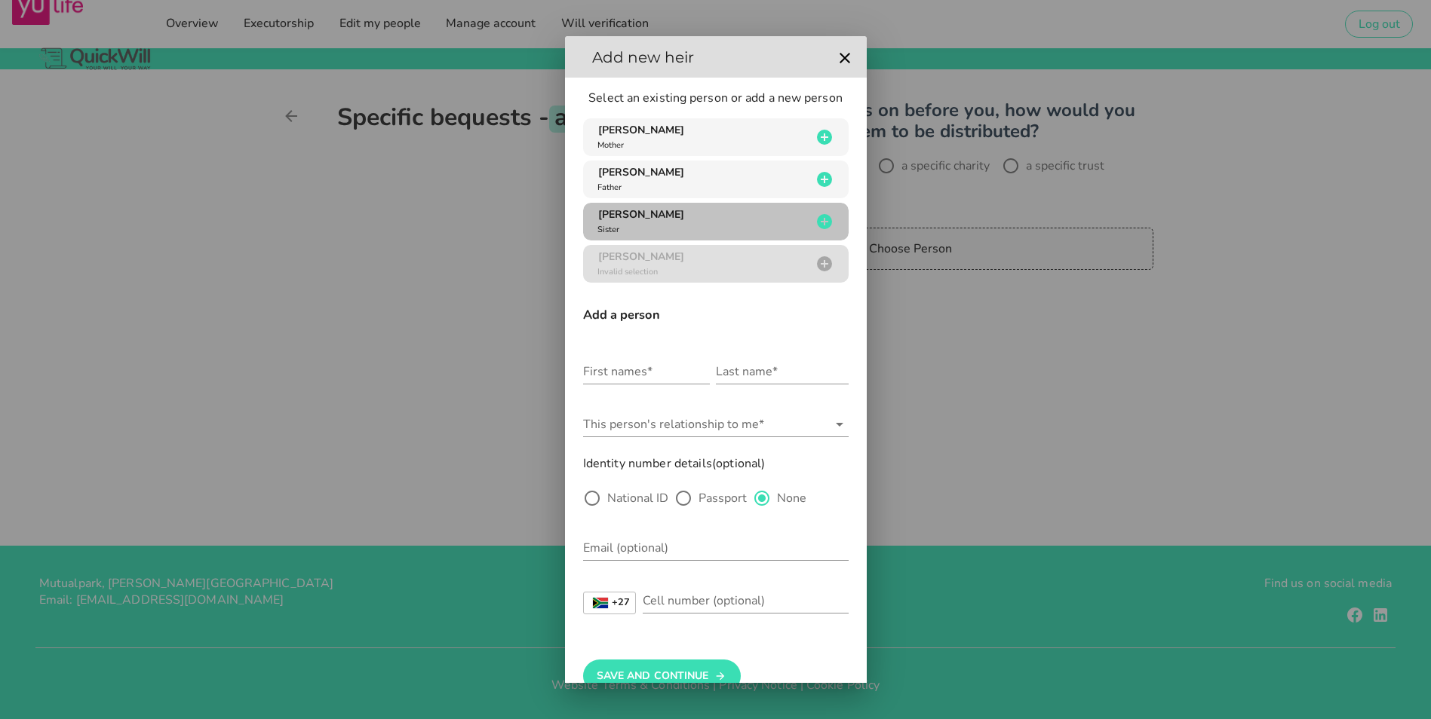
click at [629, 210] on span "[PERSON_NAME]" at bounding box center [641, 214] width 86 height 14
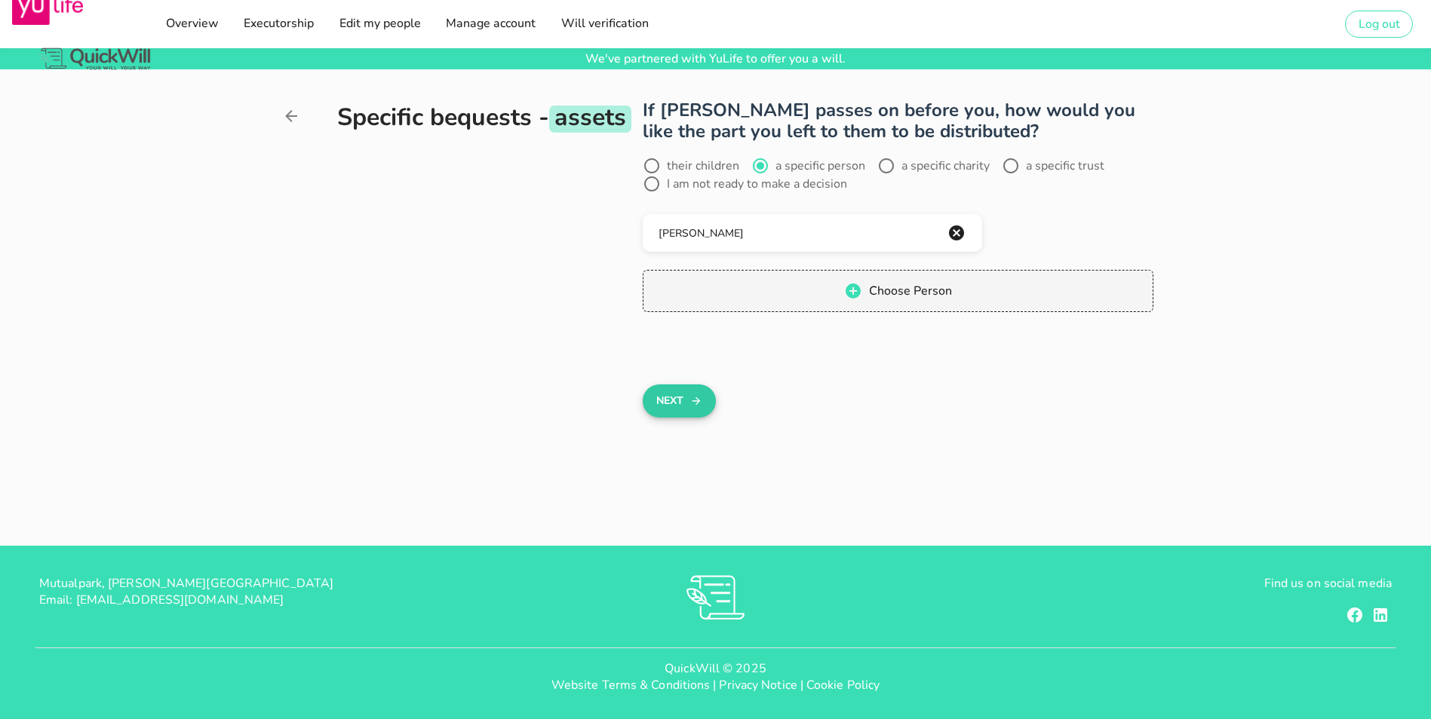
click at [643, 385] on button "Next" at bounding box center [679, 401] width 73 height 33
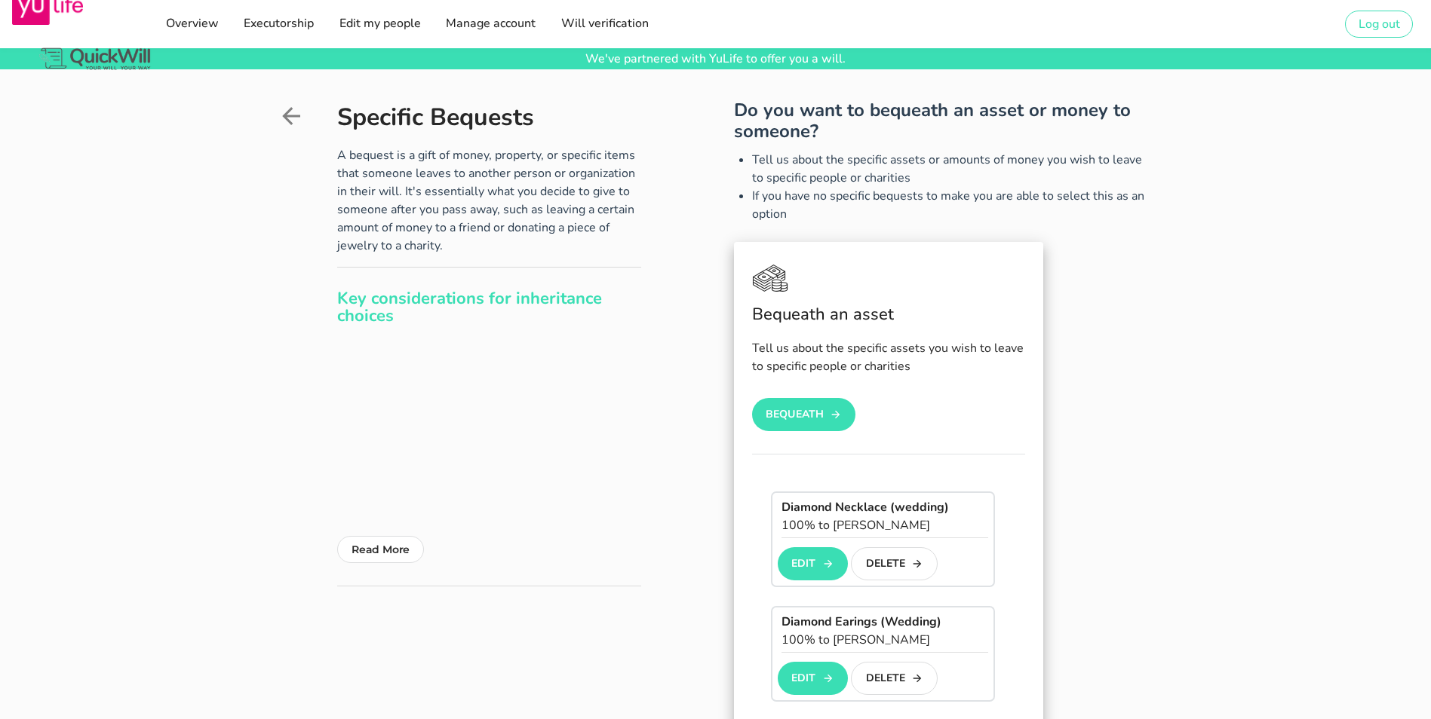
click at [282, 118] on icon at bounding box center [291, 116] width 18 height 18
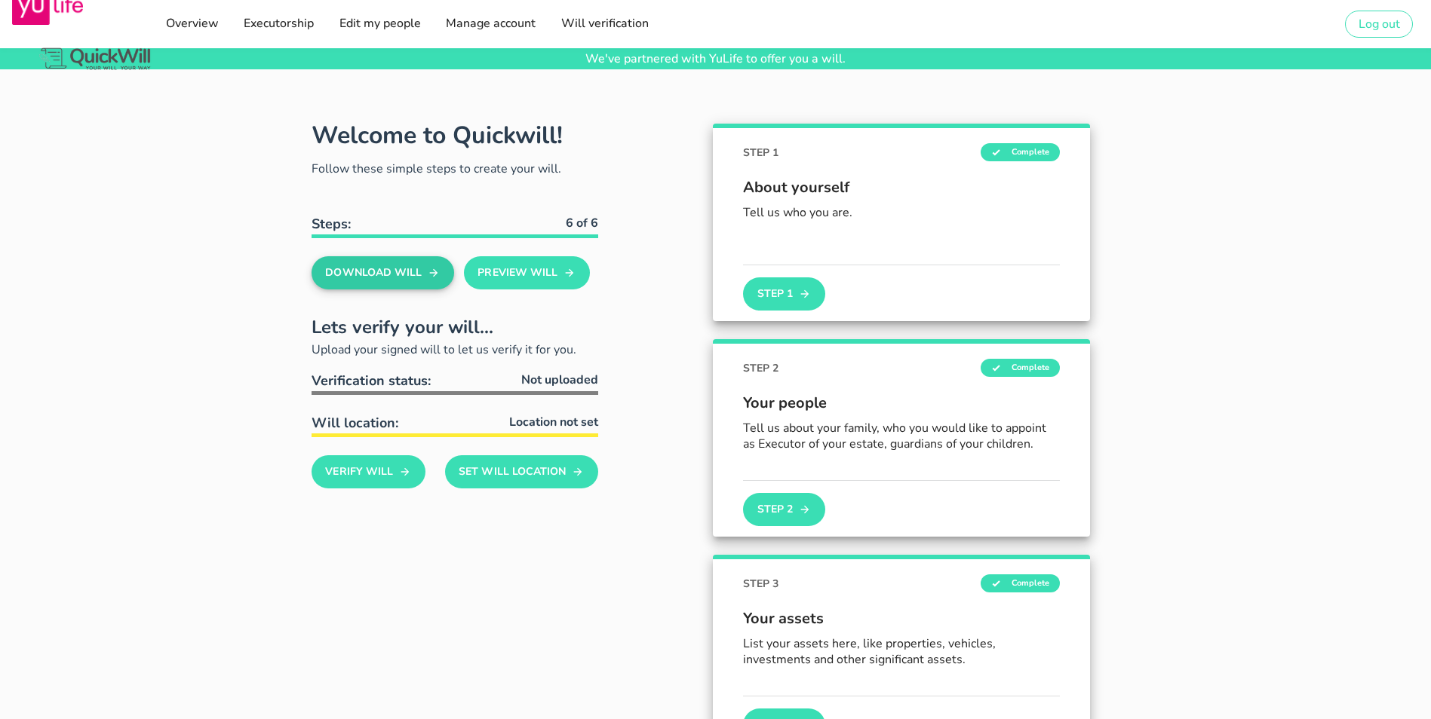
click at [428, 268] on icon "button" at bounding box center [434, 273] width 12 height 18
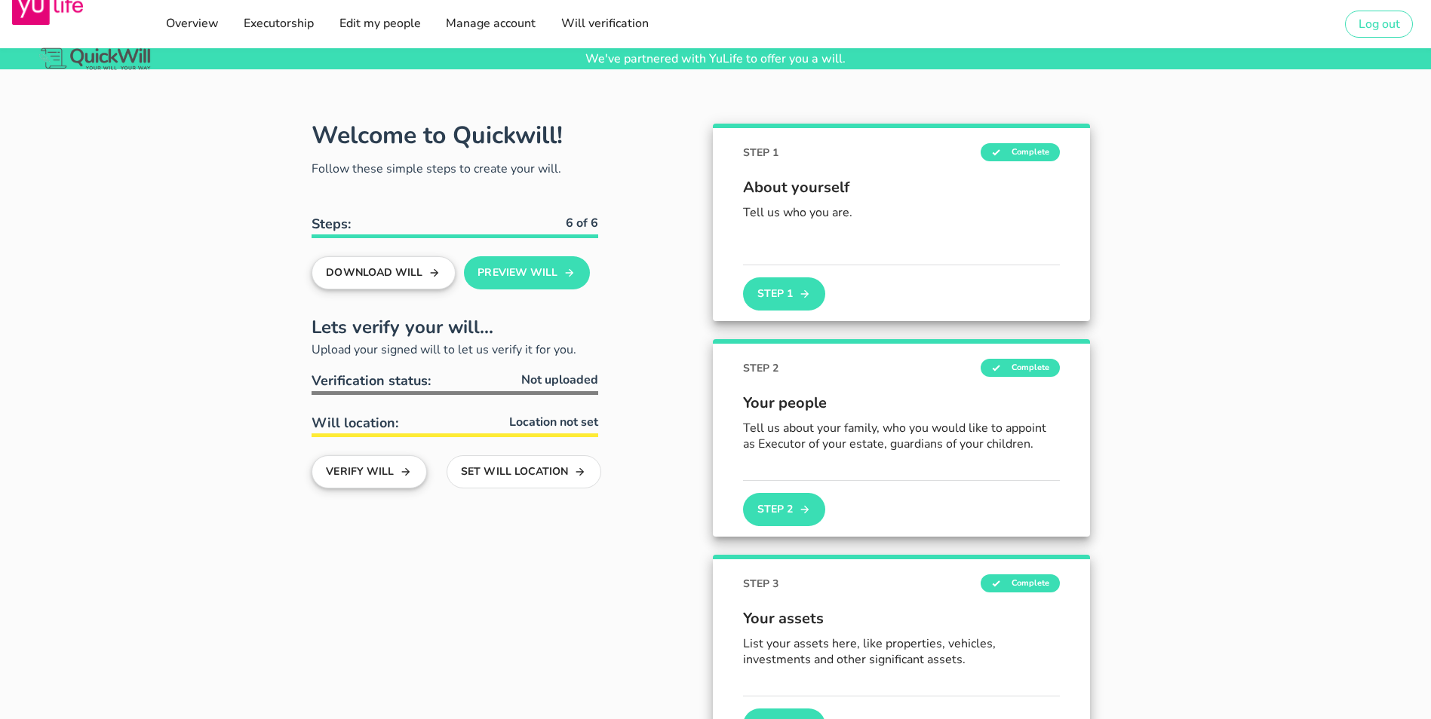
click at [311, 474] on button "Verify Will" at bounding box center [368, 472] width 115 height 33
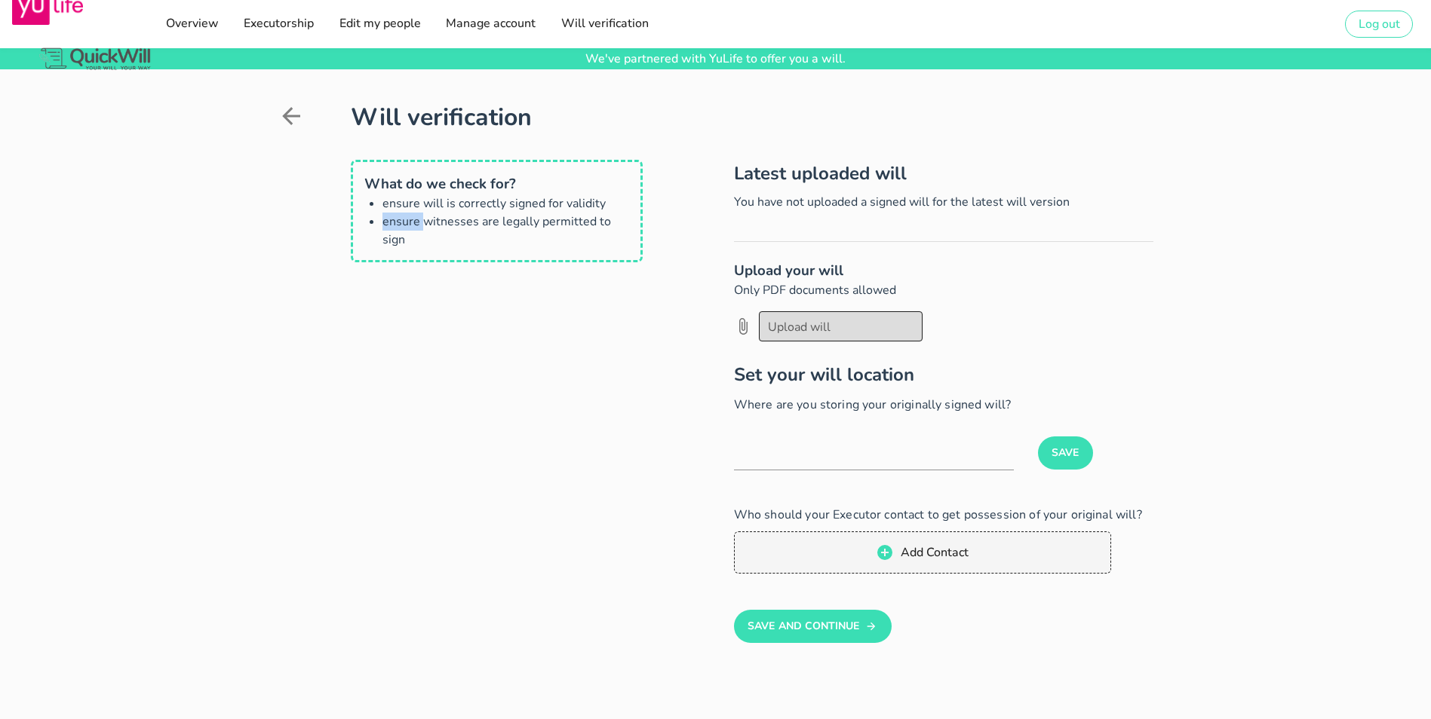
click at [770, 324] on div at bounding box center [841, 327] width 146 height 26
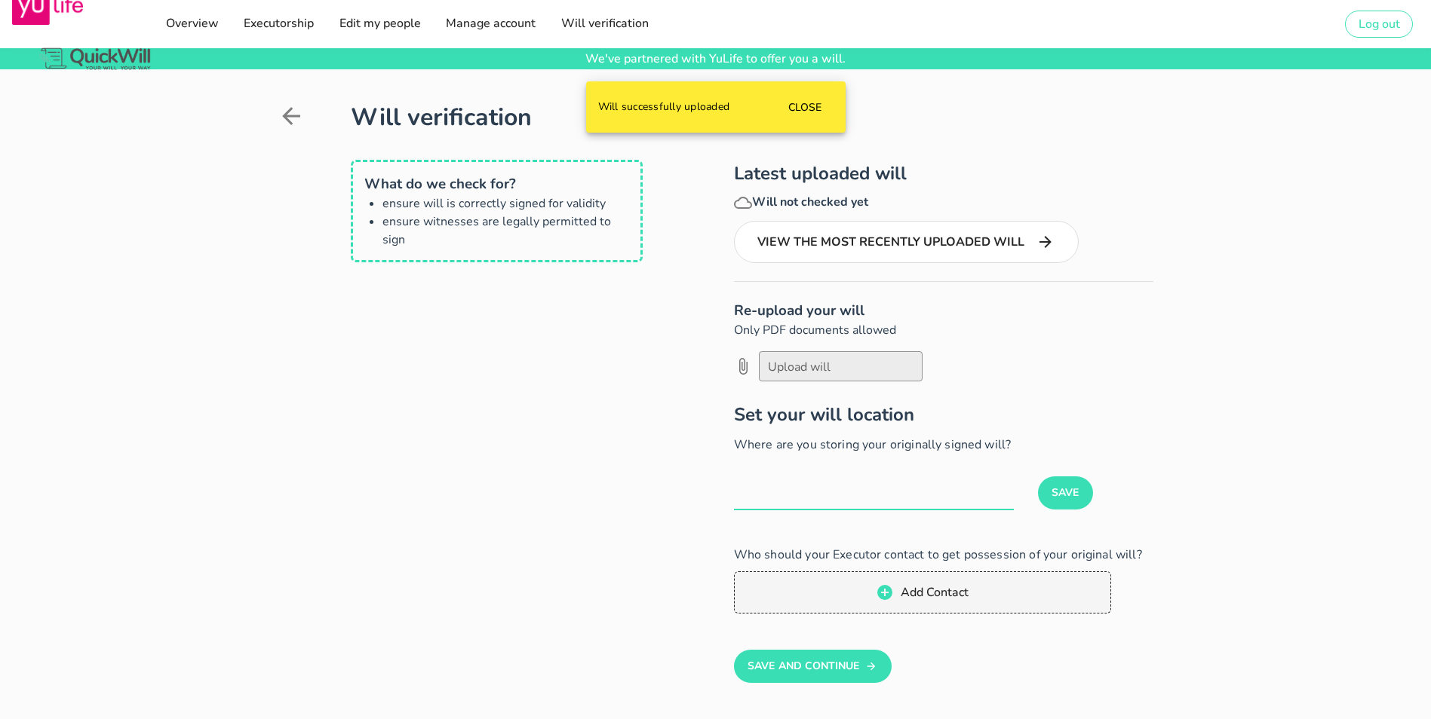
click at [761, 490] on input "text" at bounding box center [874, 498] width 280 height 24
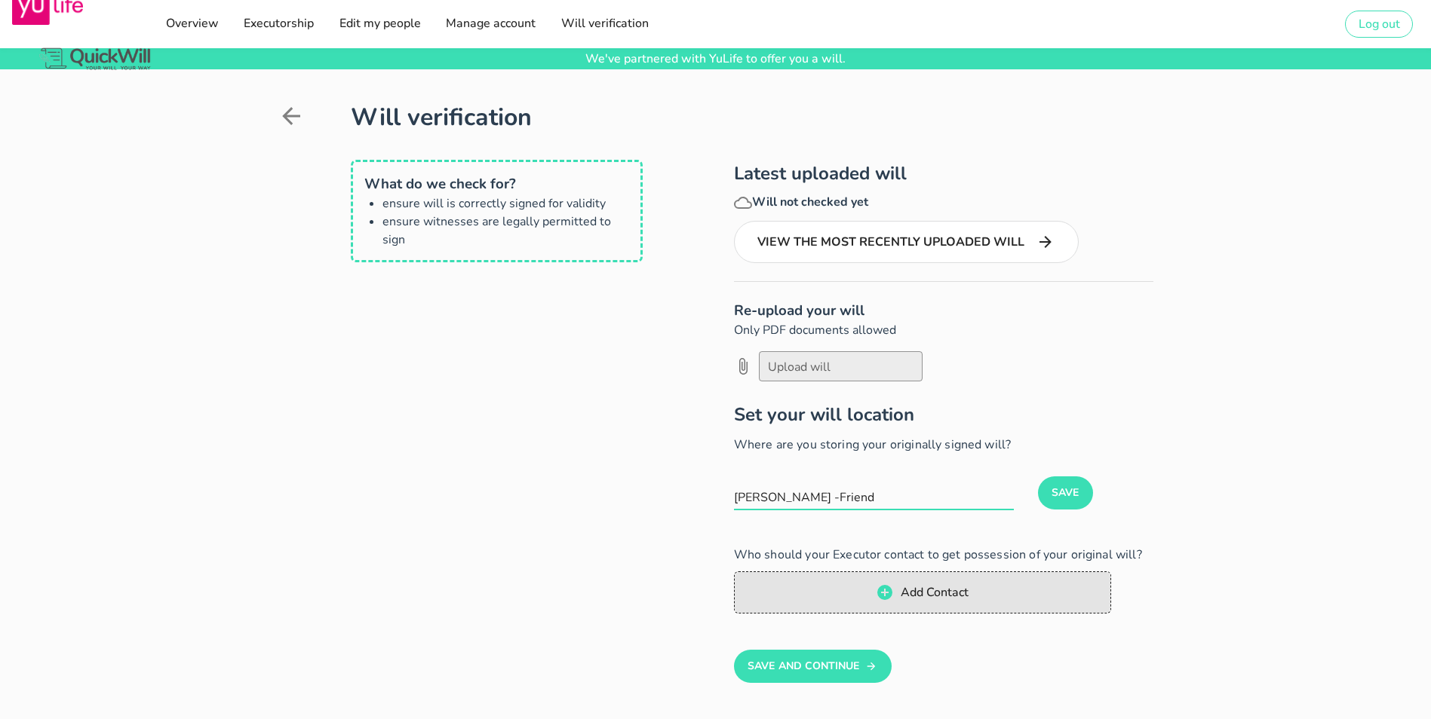
type input "[PERSON_NAME] -Friend"
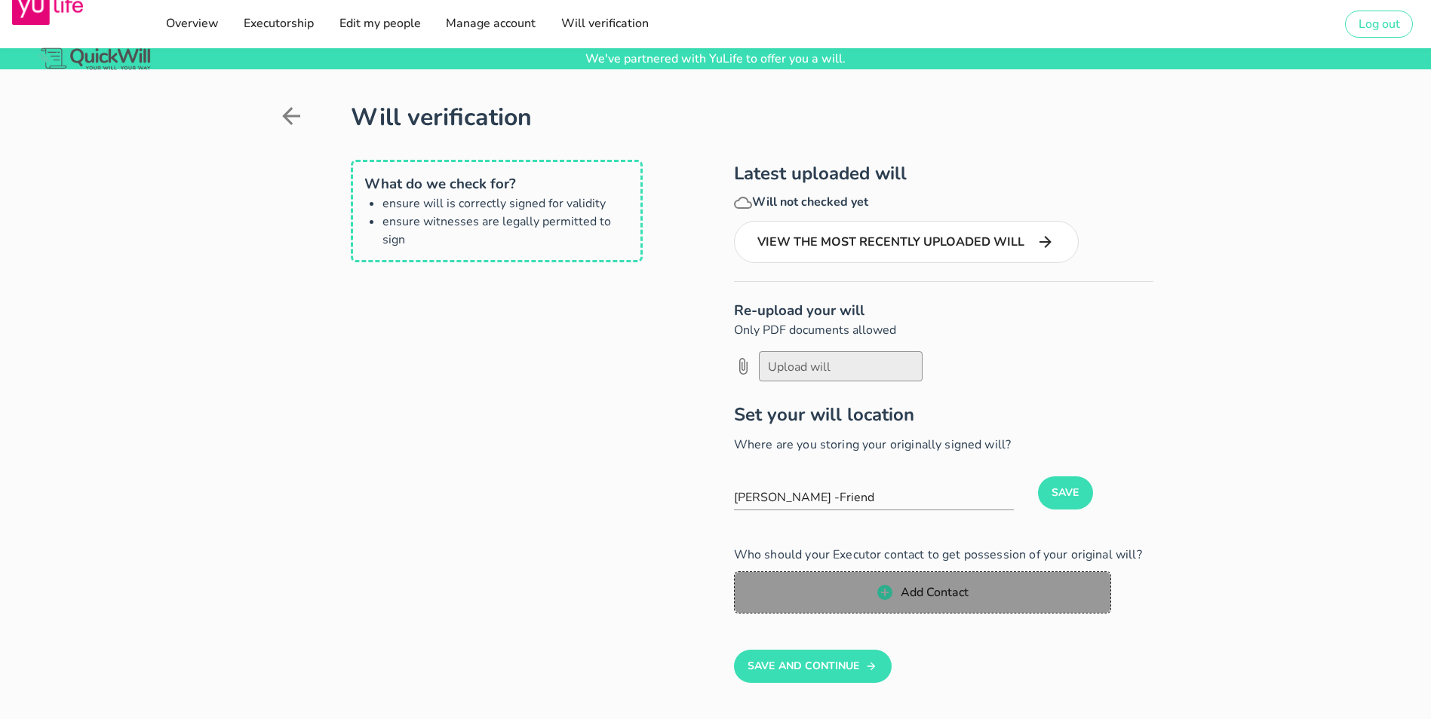
click at [996, 598] on span "Add Contact" at bounding box center [922, 593] width 346 height 18
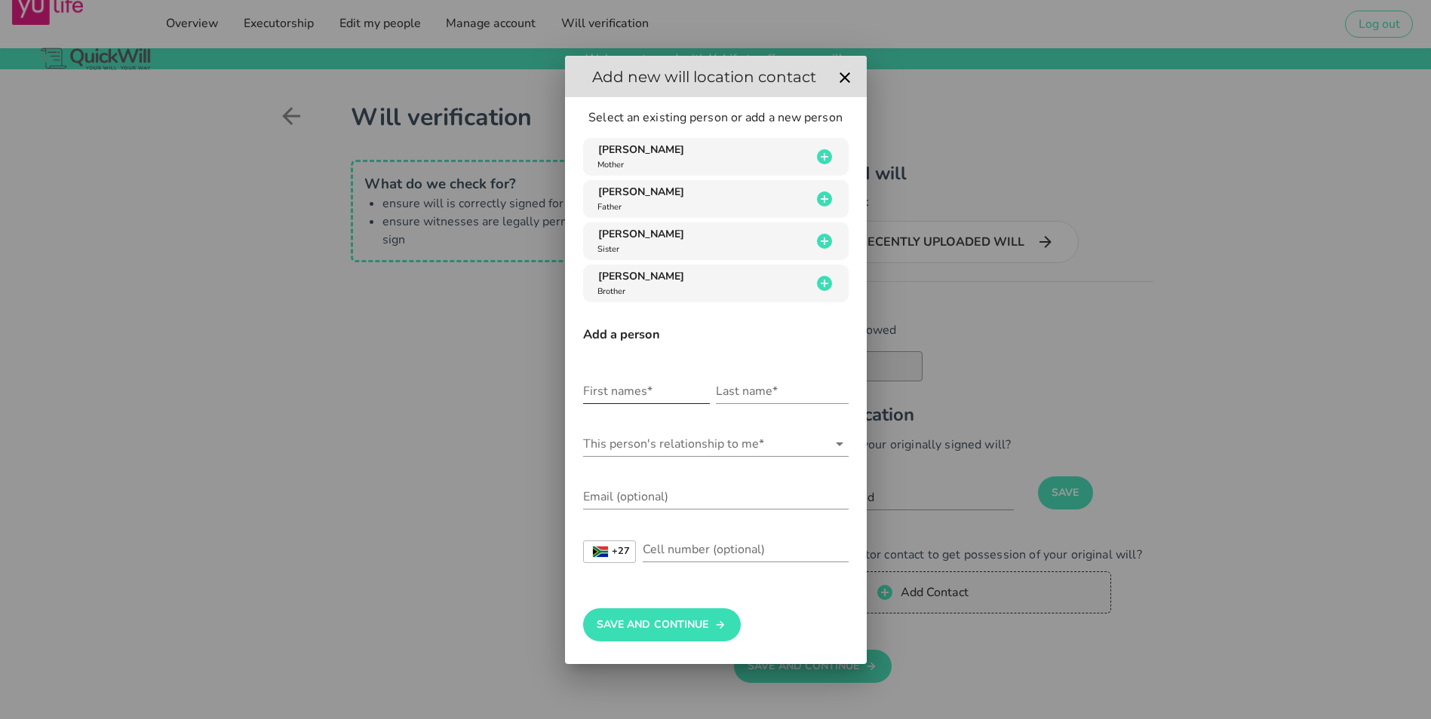
click at [661, 394] on input "First names*" at bounding box center [646, 391] width 127 height 24
type input "r"
type input "[PERSON_NAME]"
click at [712, 399] on div "First names* [PERSON_NAME]" at bounding box center [649, 393] width 133 height 53
click at [723, 395] on input "Last name*" at bounding box center [782, 391] width 133 height 24
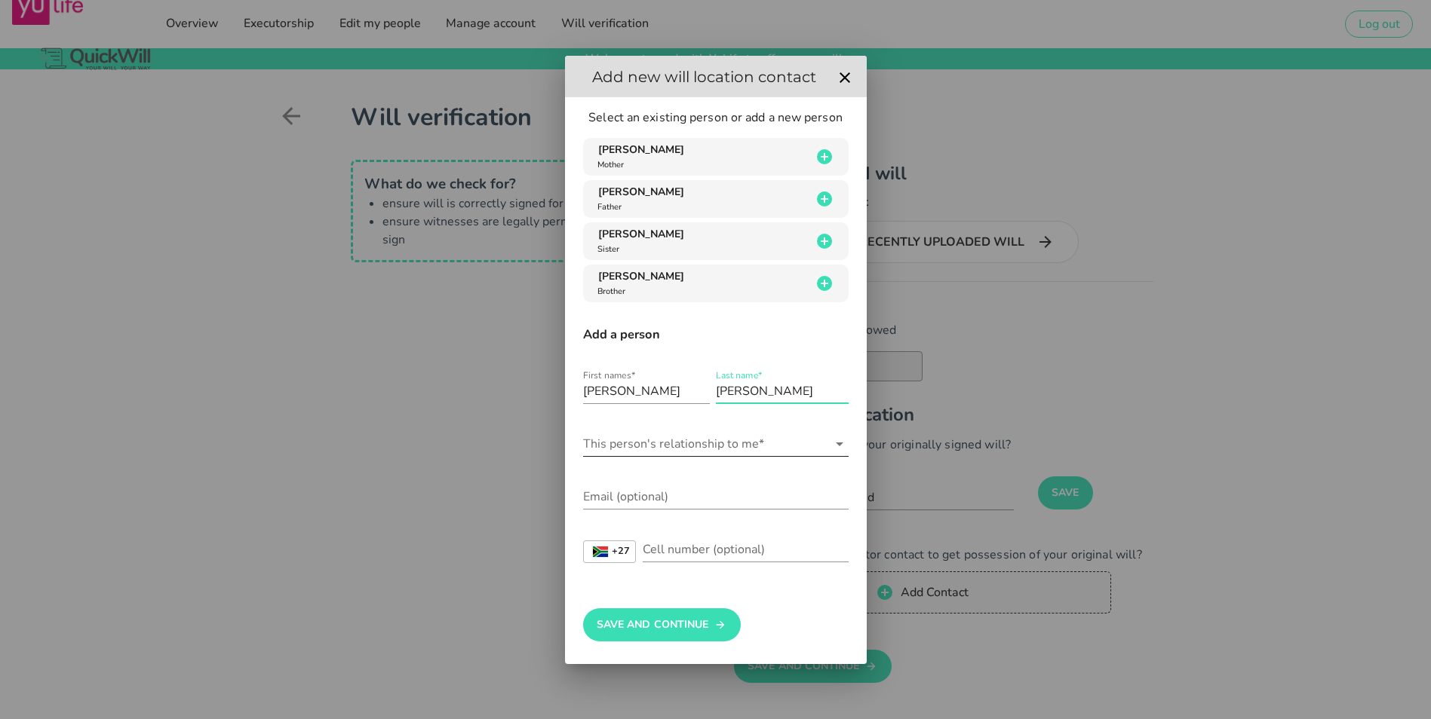
type input "[PERSON_NAME]"
click at [689, 441] on input "This person's relationship to me*" at bounding box center [705, 444] width 244 height 24
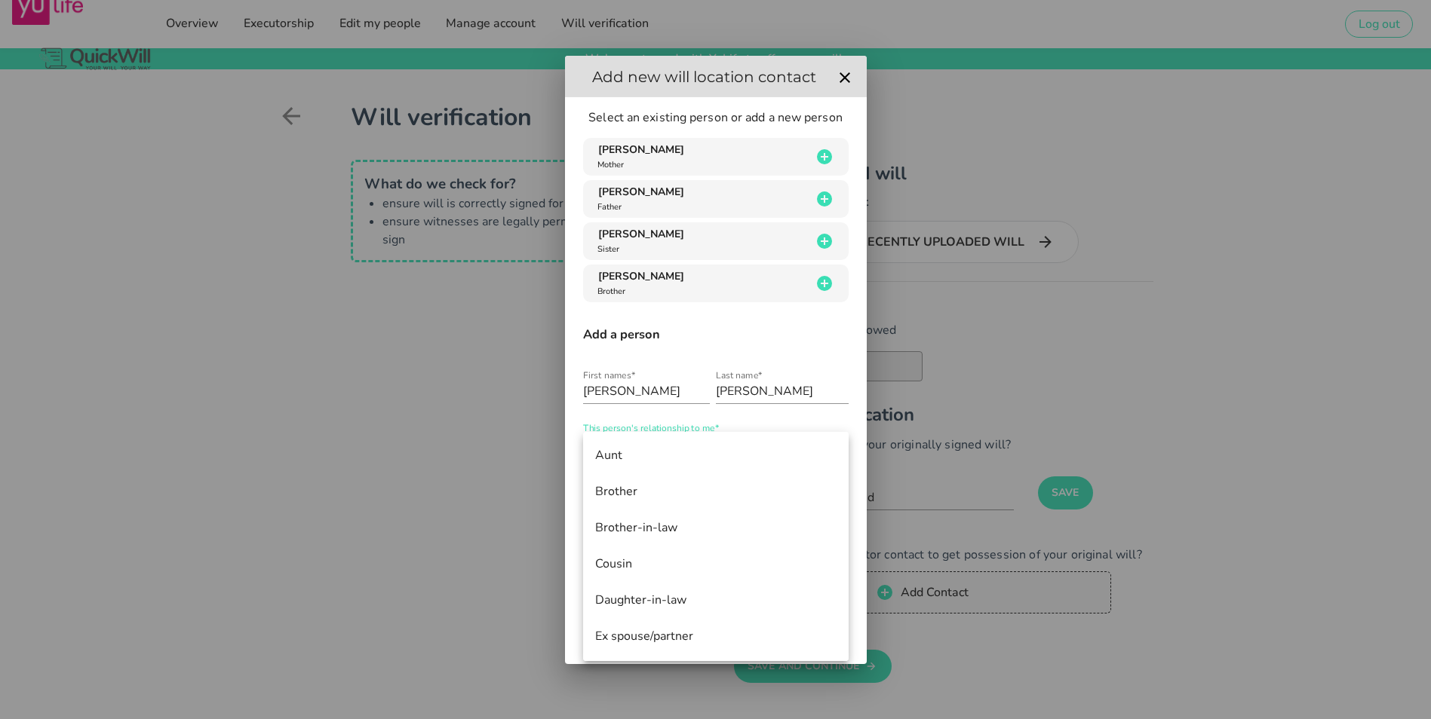
scroll to position [157, 0]
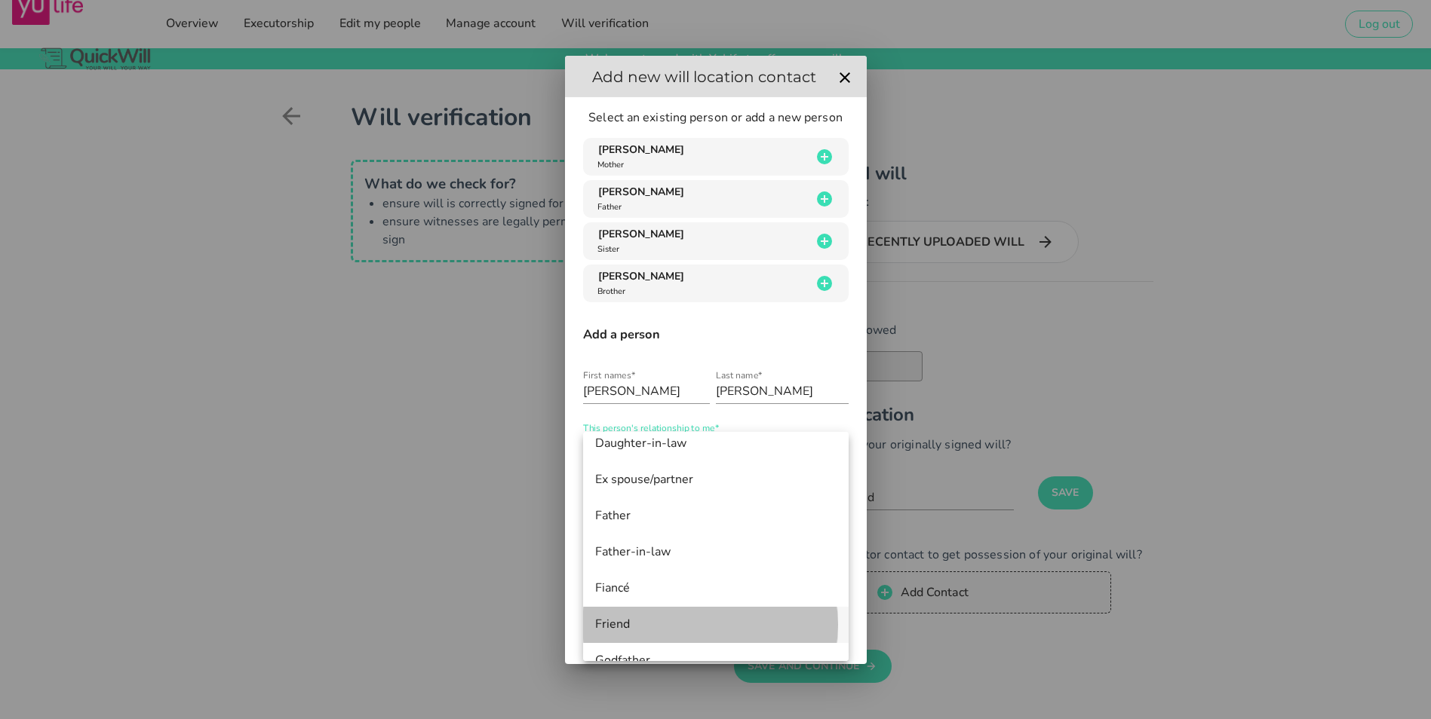
click at [614, 627] on div "Friend" at bounding box center [715, 625] width 241 height 14
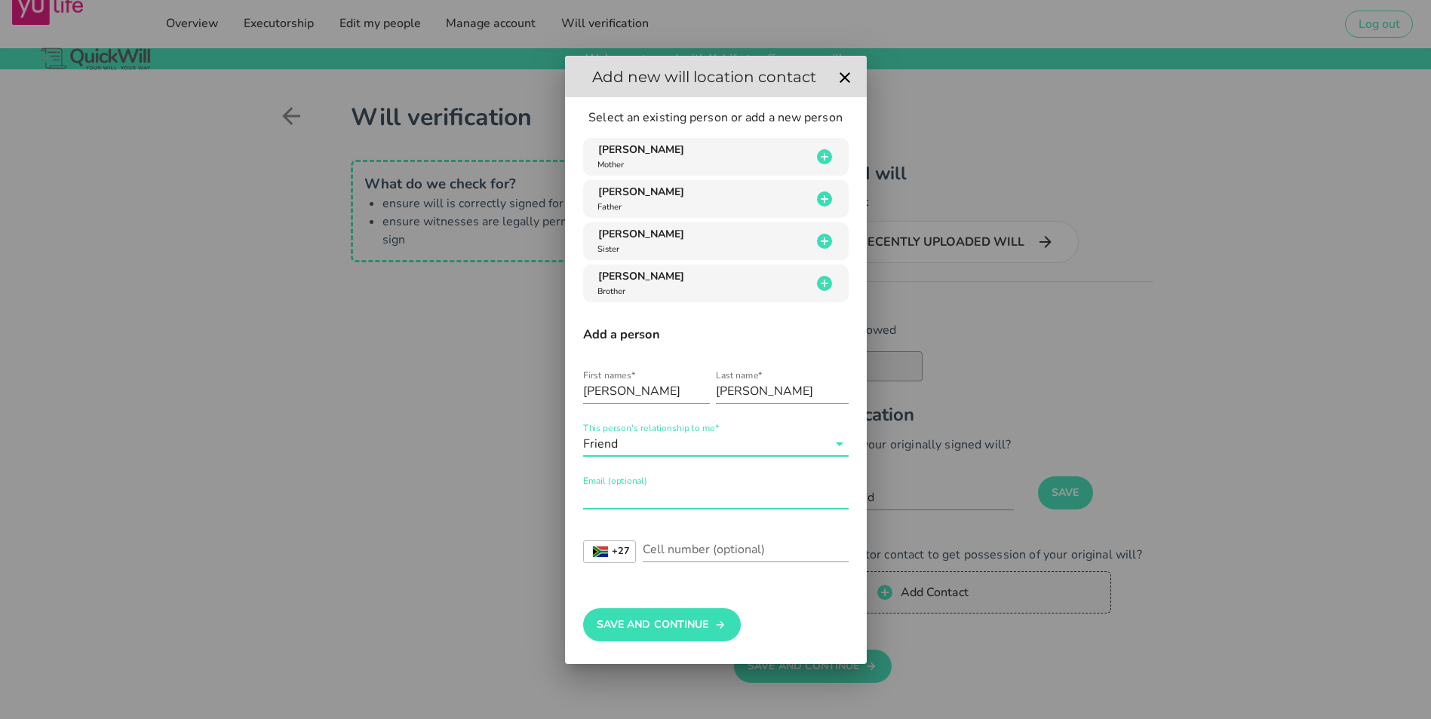
click at [663, 498] on input "Email (optional)" at bounding box center [715, 497] width 265 height 24
type input "[PERSON_NAME][EMAIL_ADDRESS][DOMAIN_NAME]"
click at [692, 548] on div "Cell number (optional)" at bounding box center [746, 550] width 206 height 24
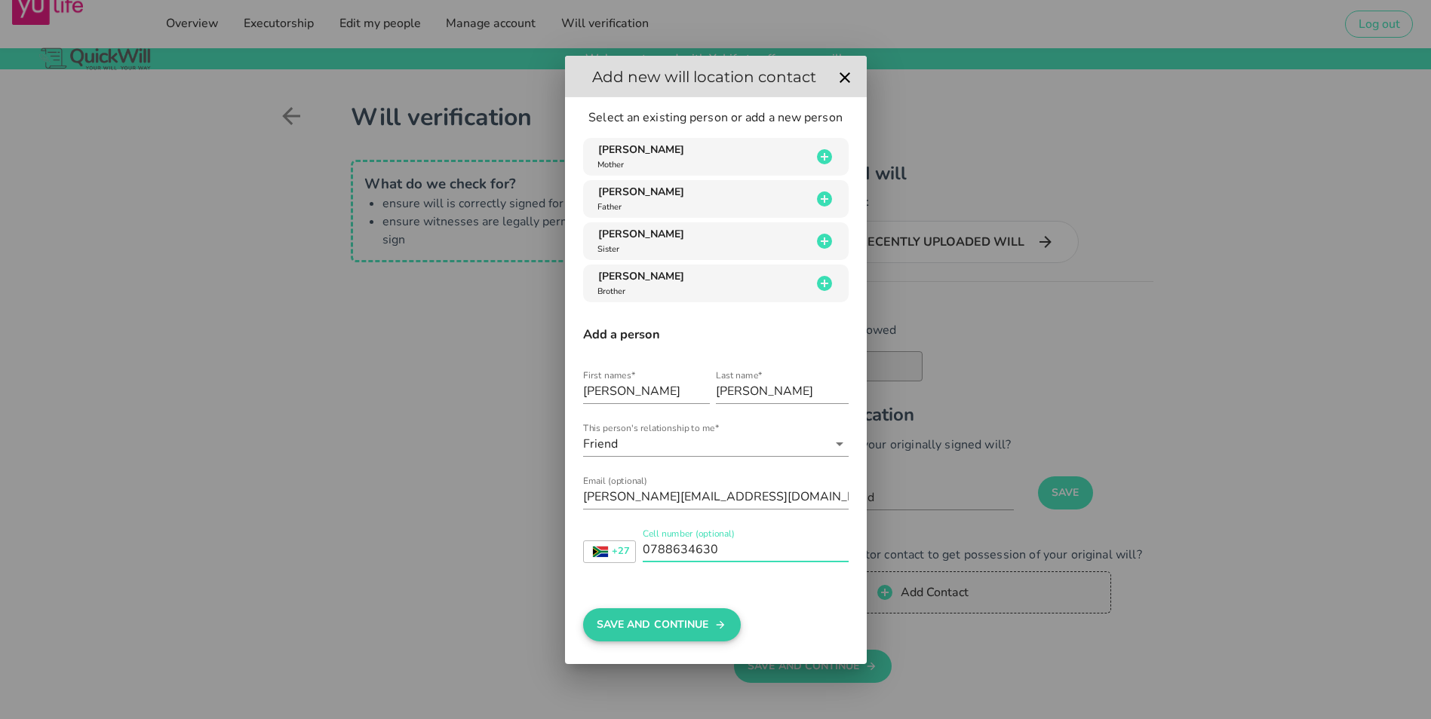
type input "0788634630"
click at [677, 622] on button "Save And Continue" at bounding box center [662, 625] width 158 height 33
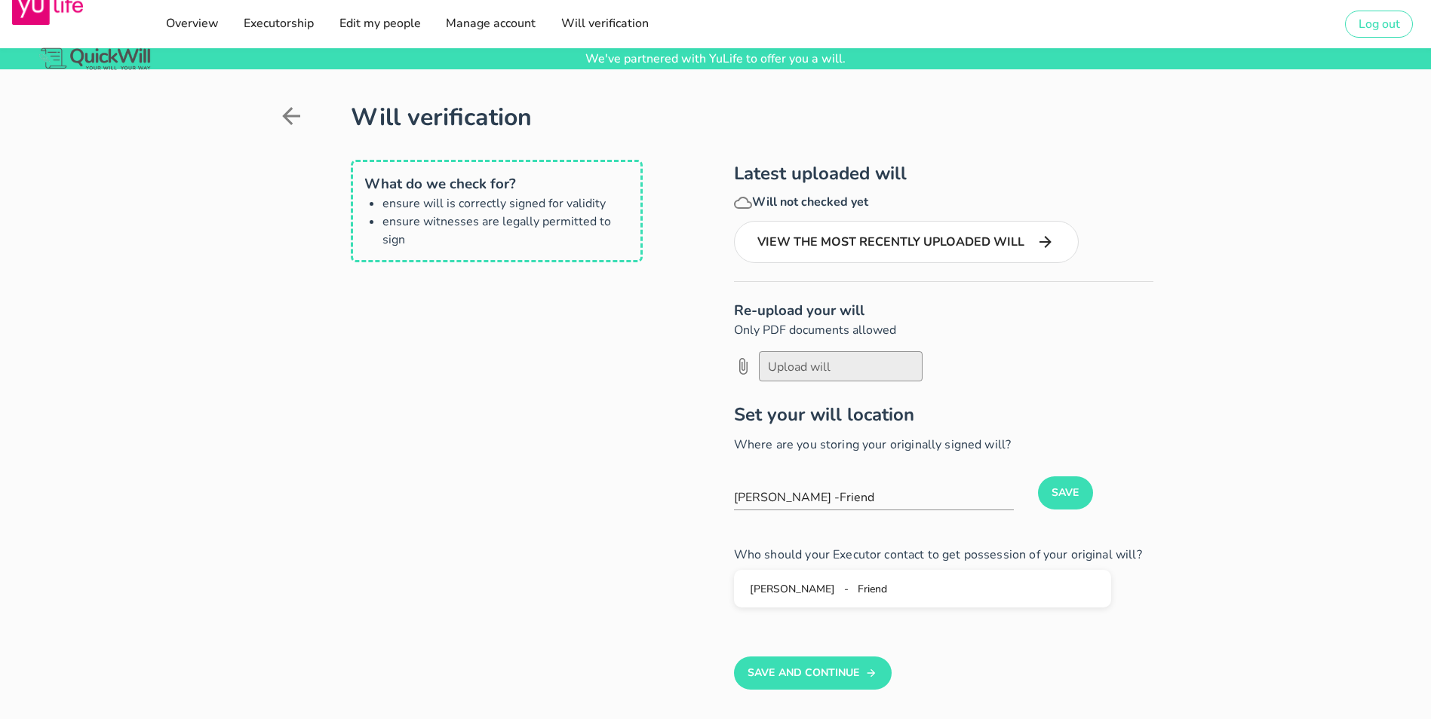
drag, startPoint x: 745, startPoint y: 670, endPoint x: 616, endPoint y: 642, distance: 132.1
click at [643, 642] on div "Latest uploaded will Will not checked yet View the most recently uploaded will …" at bounding box center [898, 420] width 511 height 539
click at [890, 238] on button "View the most recently uploaded will" at bounding box center [906, 242] width 345 height 42
click at [764, 676] on button "Save And Continue" at bounding box center [813, 673] width 158 height 33
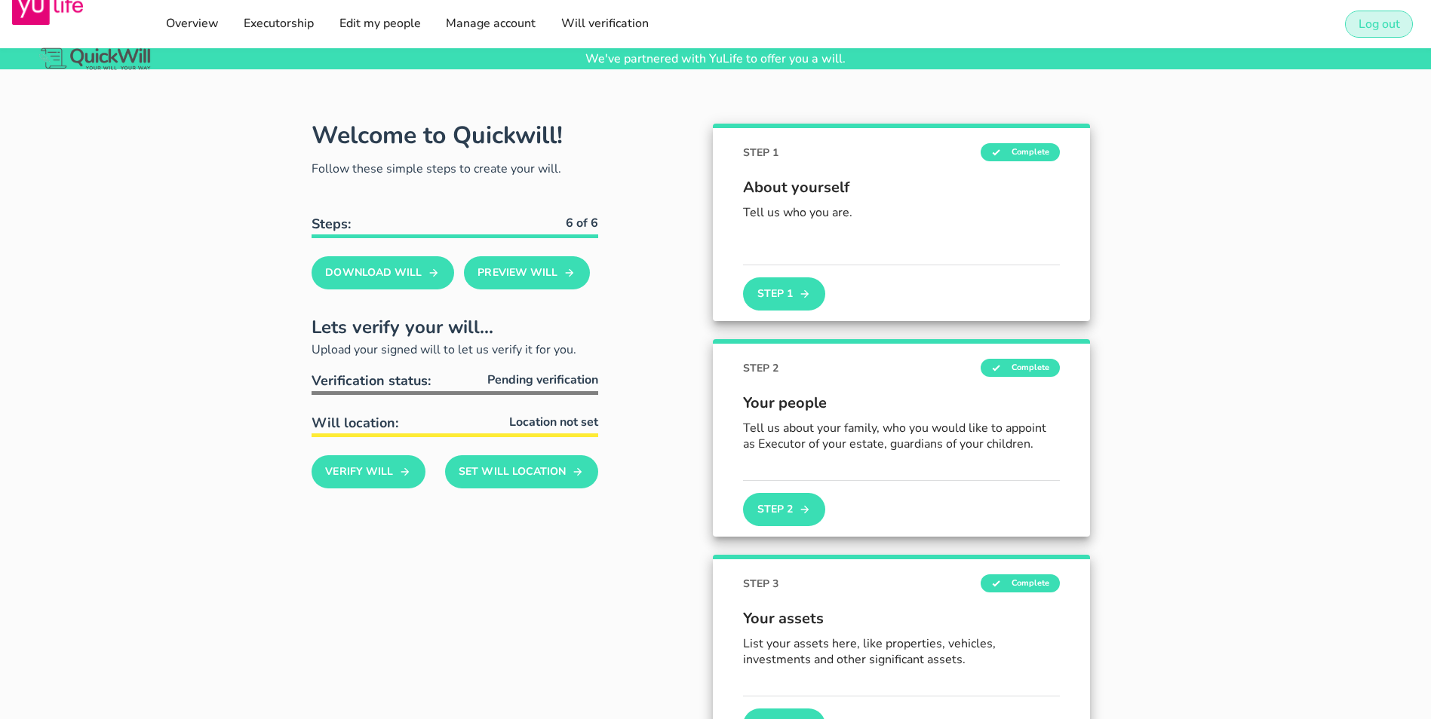
click at [1372, 18] on span "Log out" at bounding box center [1379, 24] width 42 height 17
